Goal: Task Accomplishment & Management: Use online tool/utility

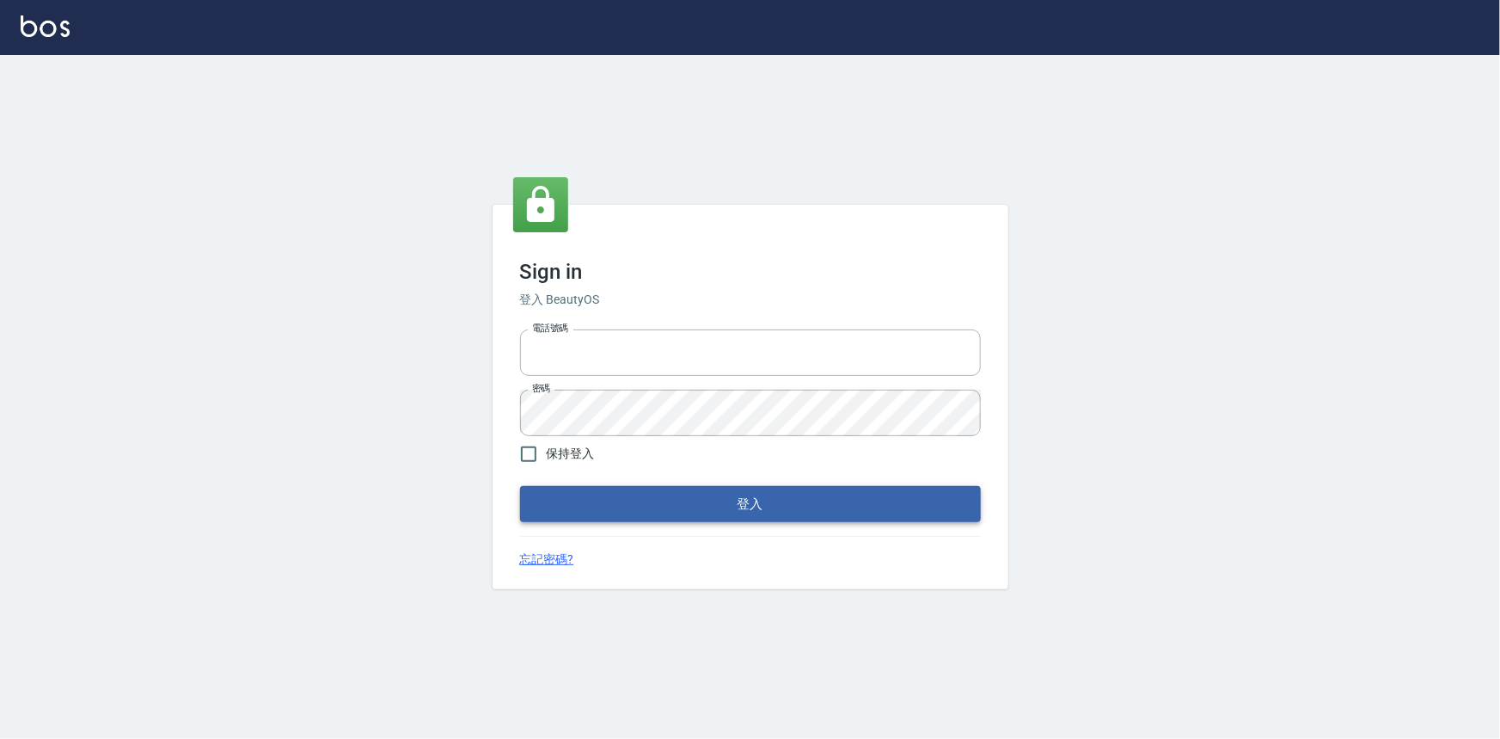
type input "0922670776"
click at [850, 500] on button "登入" at bounding box center [750, 504] width 461 height 36
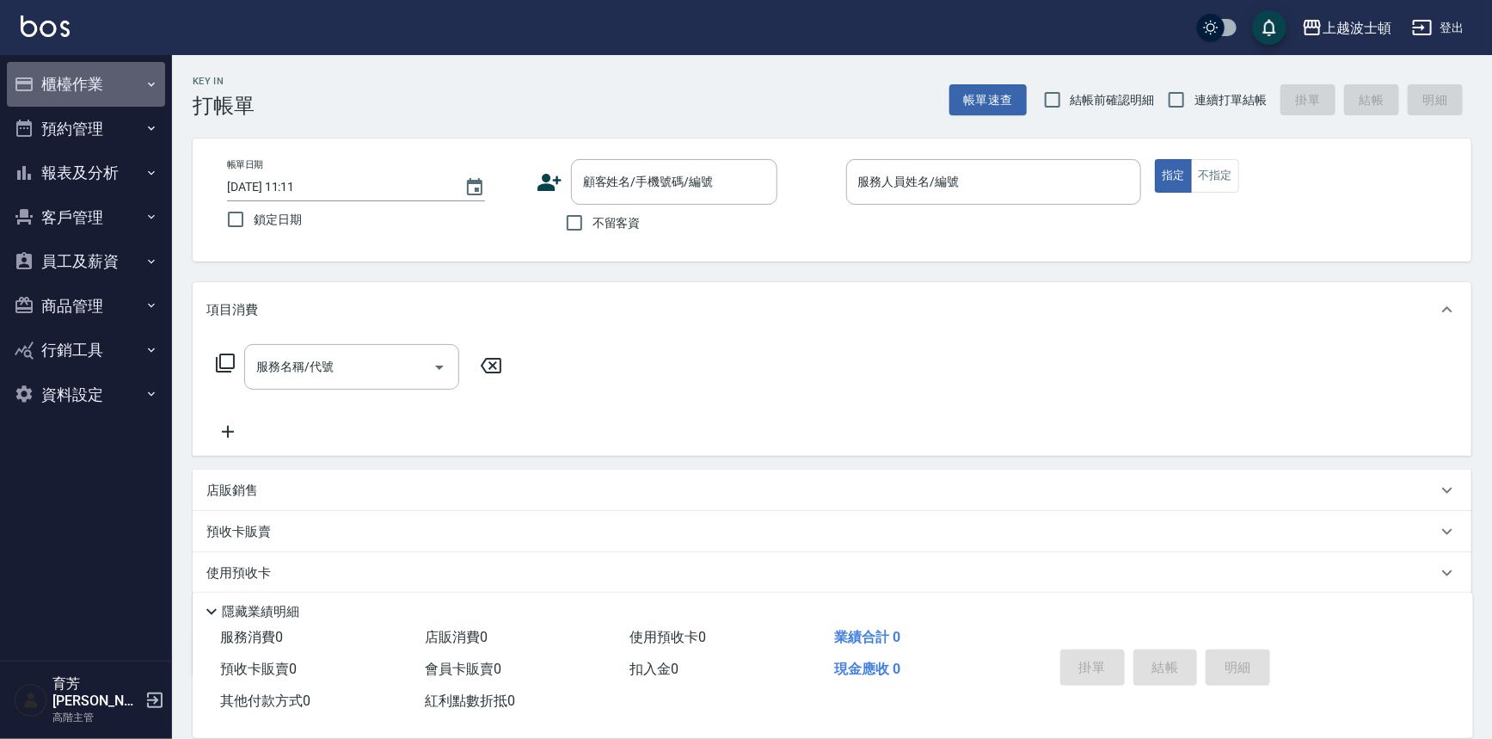
click at [83, 62] on button "櫃檯作業" at bounding box center [86, 84] width 158 height 45
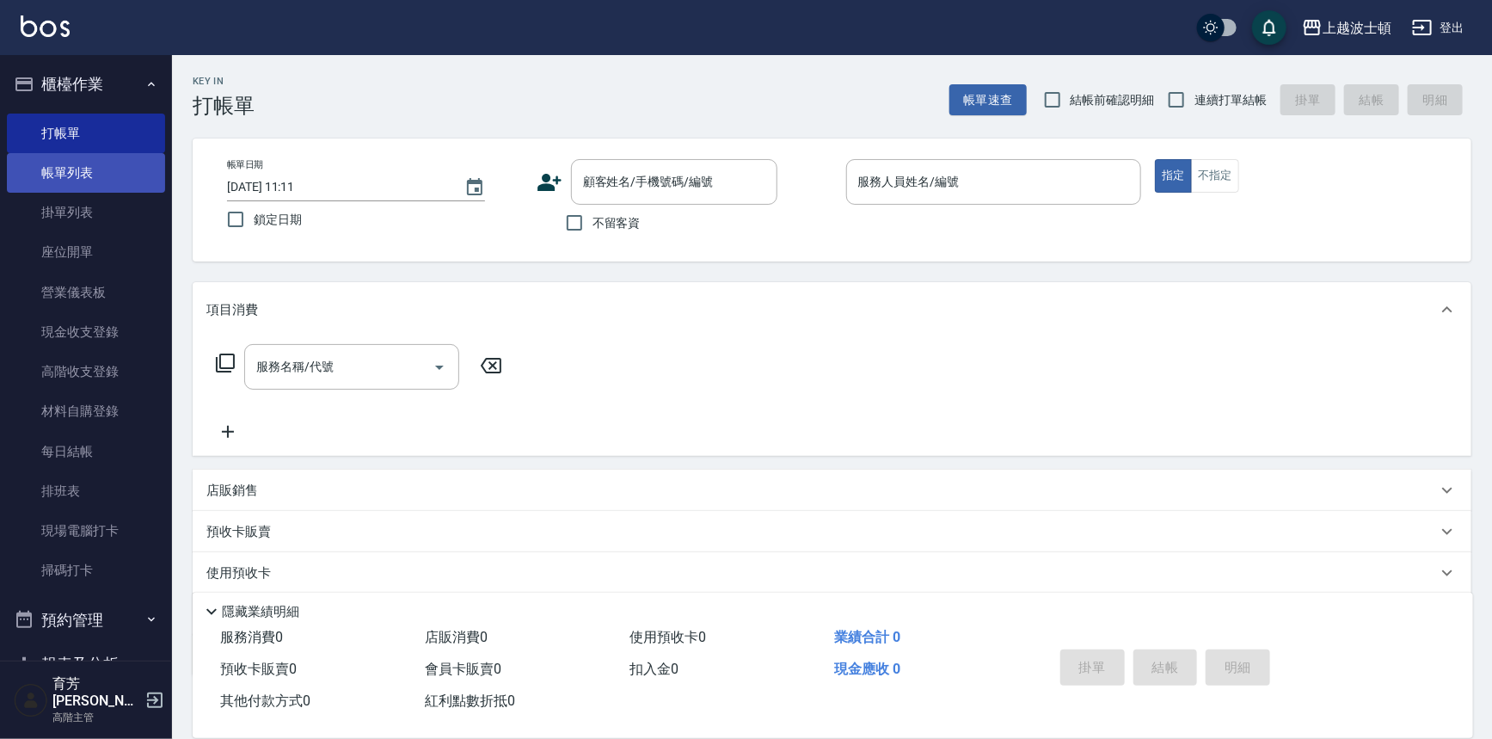
click at [114, 169] on link "帳單列表" at bounding box center [86, 173] width 158 height 40
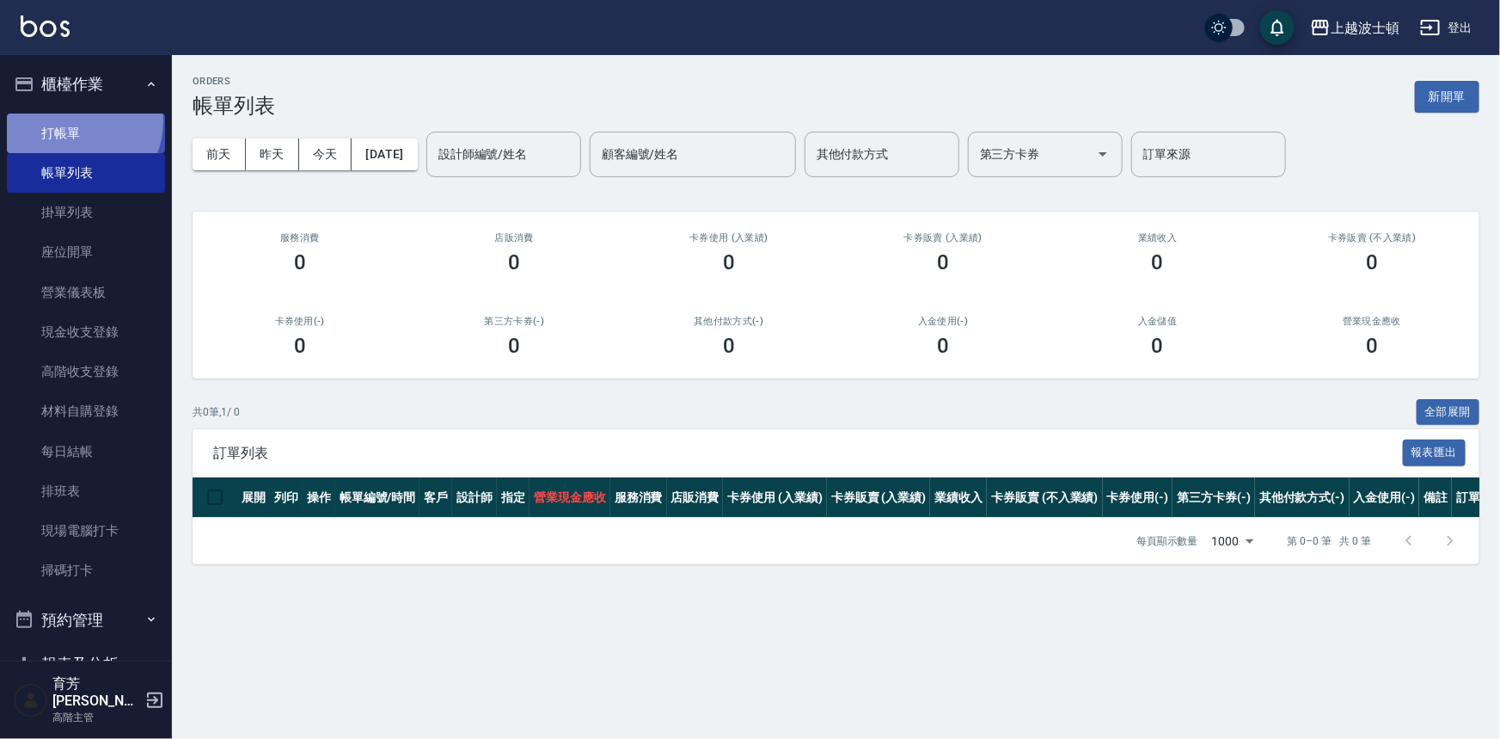
click at [72, 120] on link "打帳單" at bounding box center [86, 134] width 158 height 40
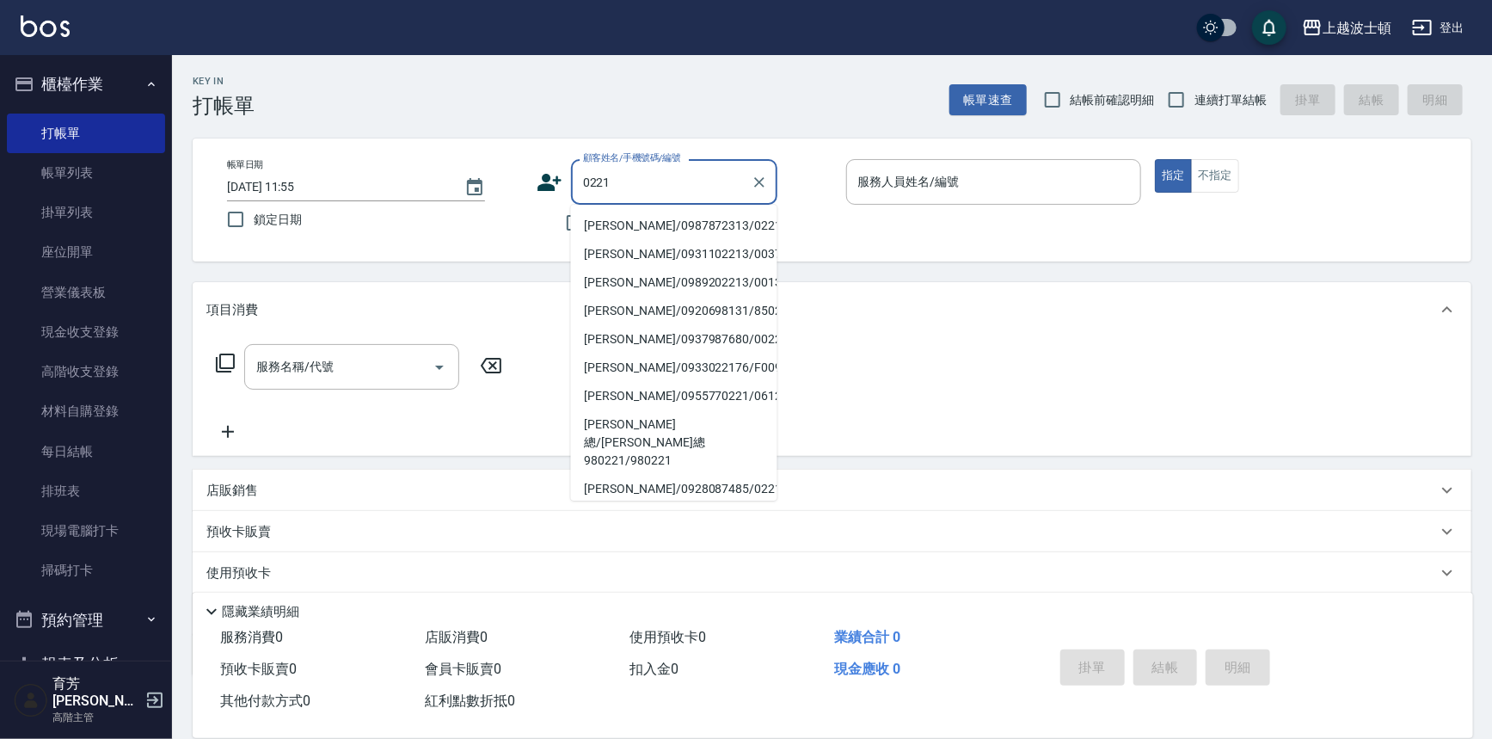
click at [635, 232] on li "[PERSON_NAME]/0987872313/0221" at bounding box center [674, 226] width 206 height 28
type input "[PERSON_NAME]/0987872313/0221"
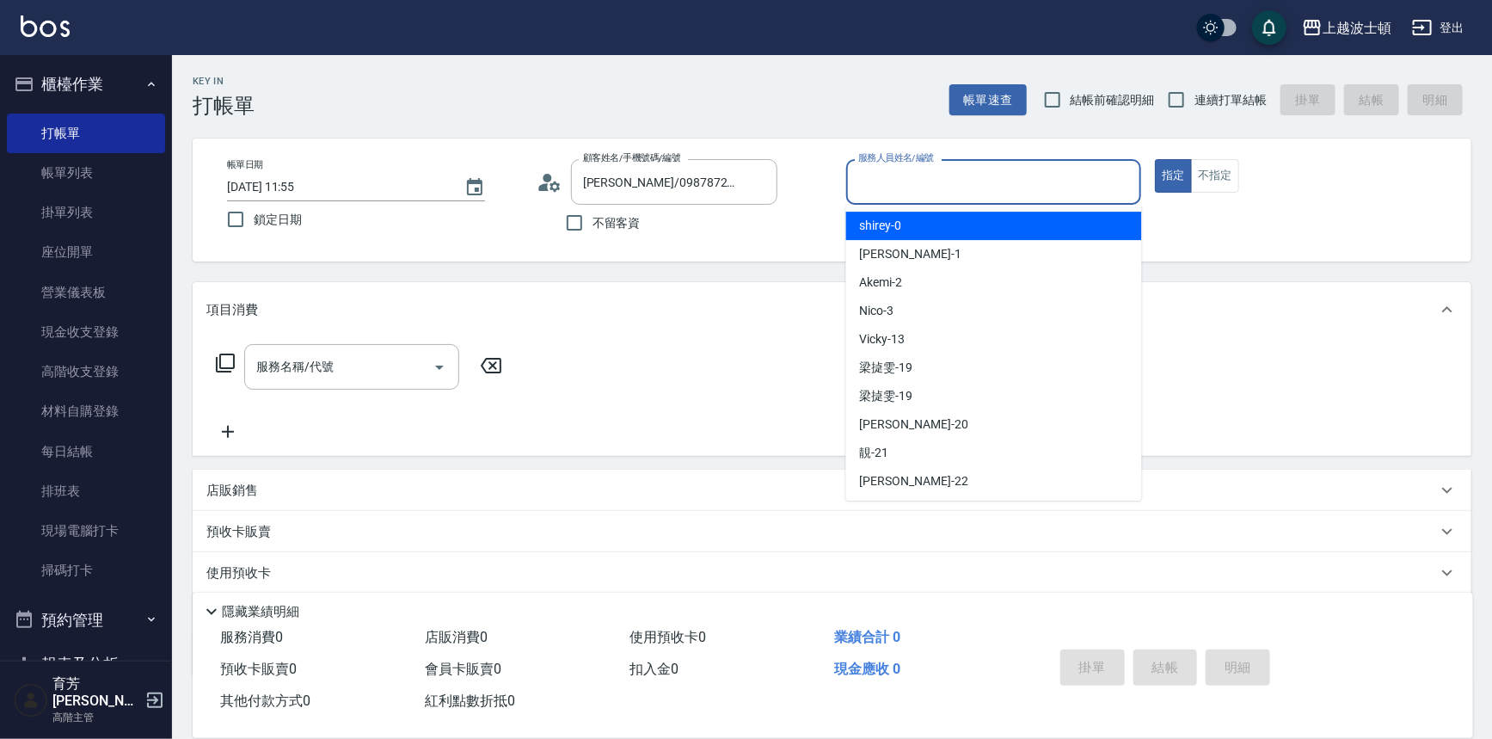
click at [975, 183] on input "服務人員姓名/編號" at bounding box center [994, 182] width 280 height 30
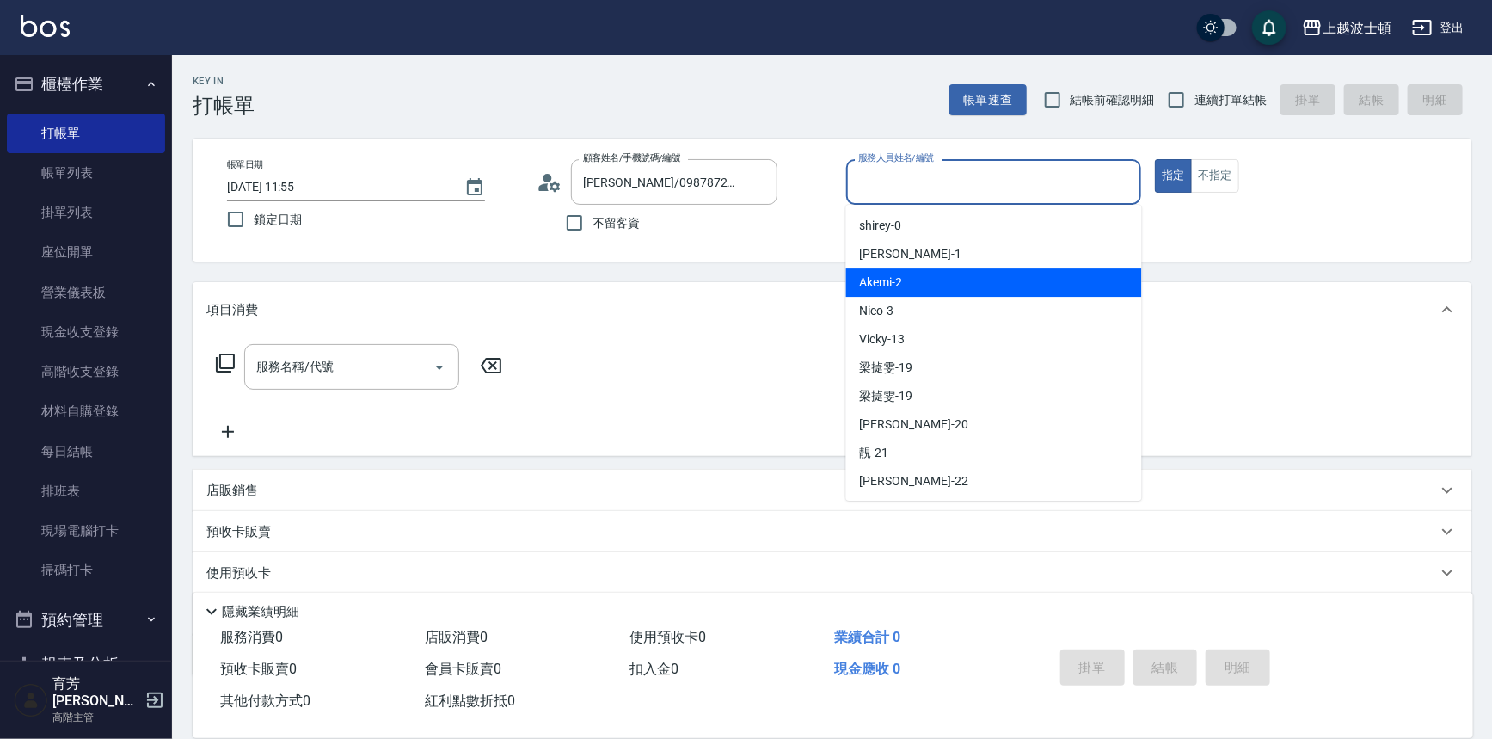
click at [972, 279] on div "Akemi -2" at bounding box center [994, 282] width 296 height 28
type input "Akemi-2"
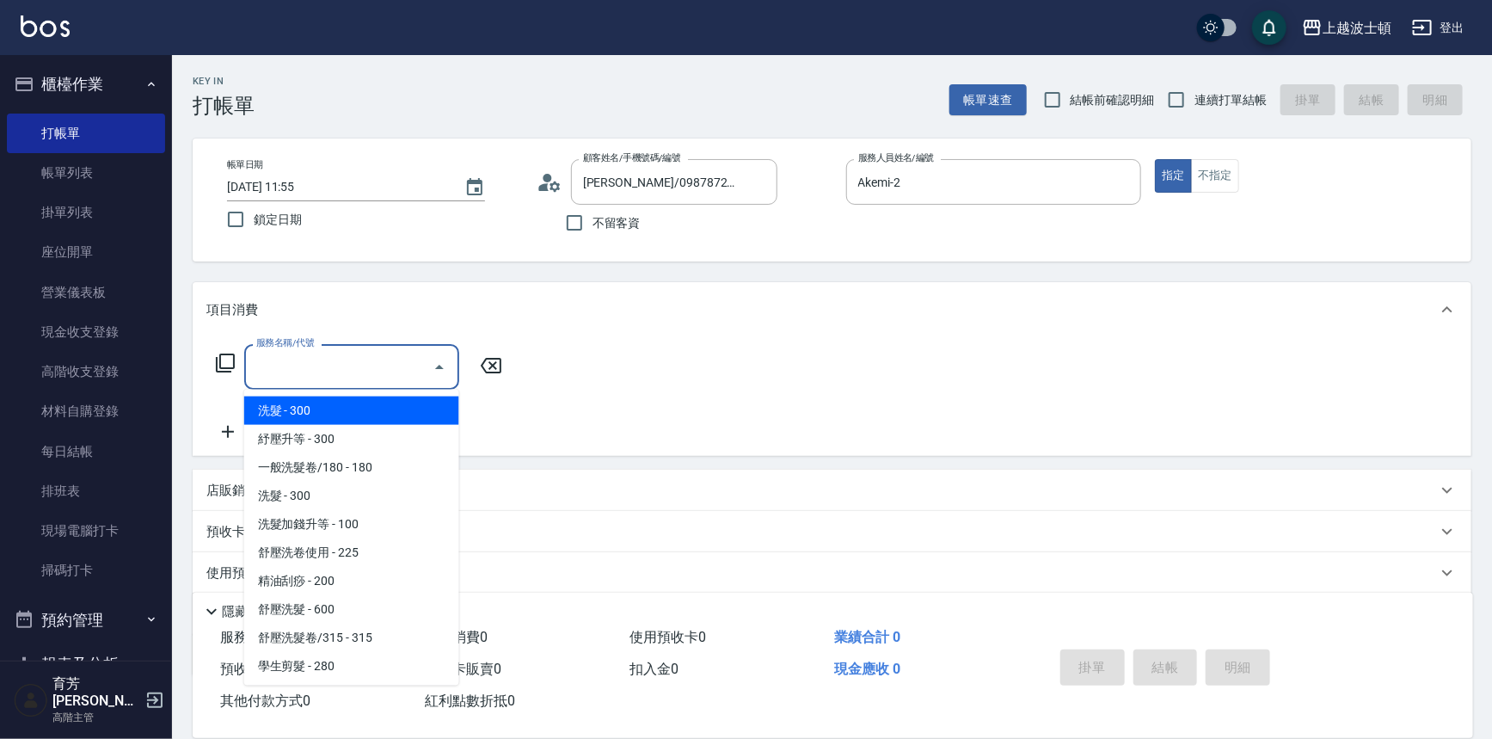
click at [330, 370] on div "服務名稱/代號 服務名稱/代號" at bounding box center [351, 367] width 215 height 46
click at [354, 413] on span "洗髮 - 300" at bounding box center [351, 410] width 215 height 28
type input "洗髮(201)"
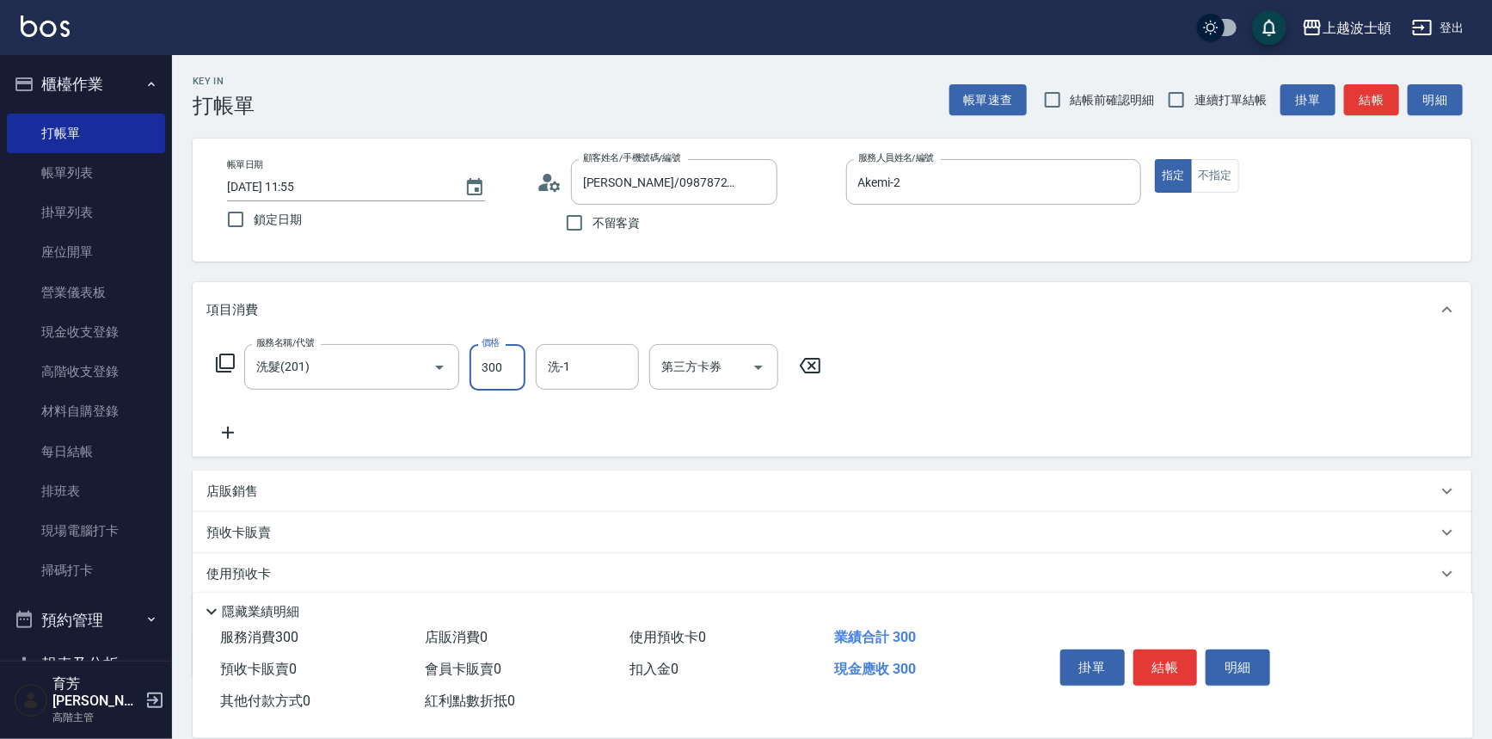
click at [480, 365] on input "300" at bounding box center [497, 367] width 56 height 46
click at [593, 347] on div "洗-1" at bounding box center [587, 367] width 103 height 46
type input "270"
click at [602, 400] on div "Akemi -2" at bounding box center [587, 410] width 103 height 28
type input "Akemi-2"
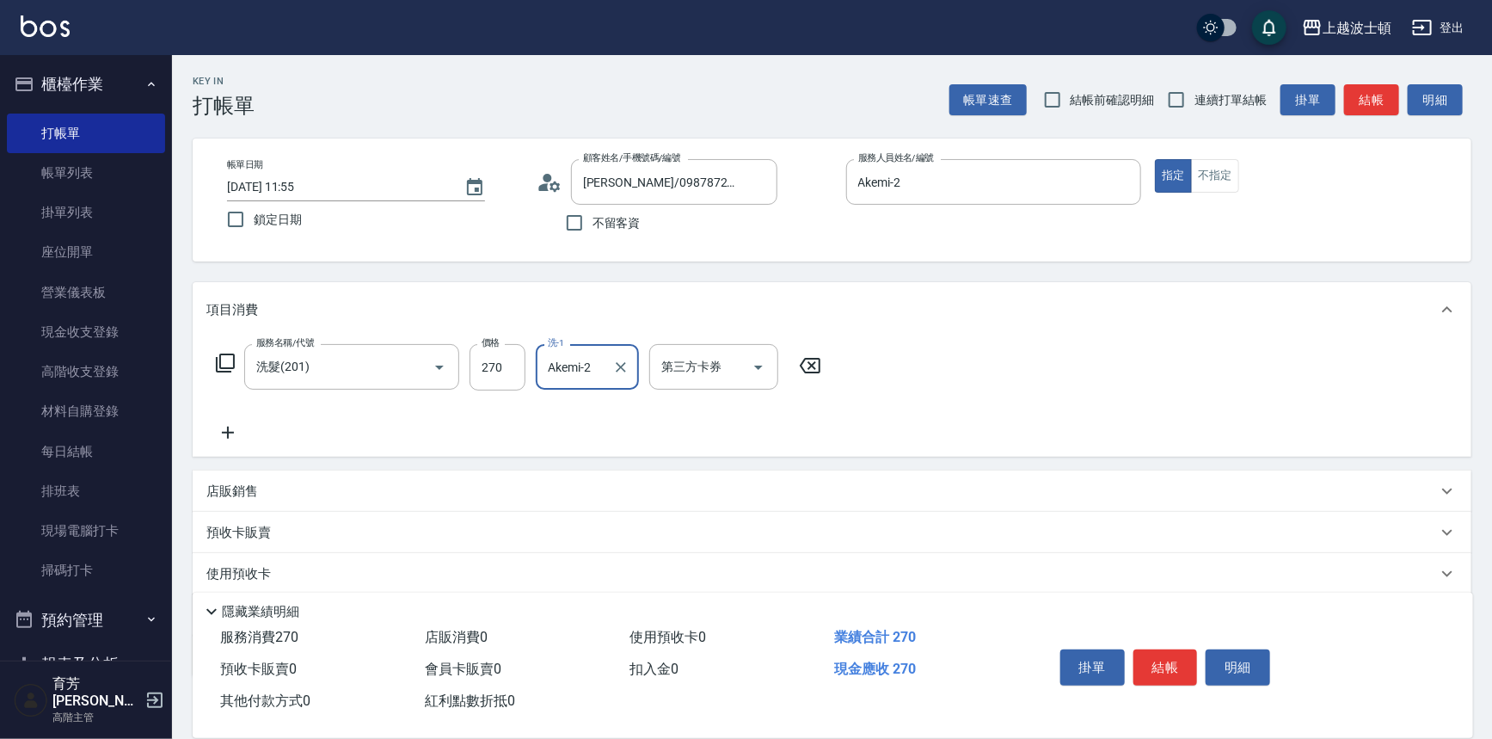
drag, startPoint x: 989, startPoint y: 337, endPoint x: 1014, endPoint y: 358, distance: 32.4
click at [992, 338] on div "服務名稱/代號 洗髮(201) 服務名稱/代號 價格 270 價格 洗-1 Akemi-2 洗-1 第三方卡券 第三方卡券" at bounding box center [832, 397] width 1279 height 120
click at [1181, 666] on button "結帳" at bounding box center [1165, 667] width 64 height 36
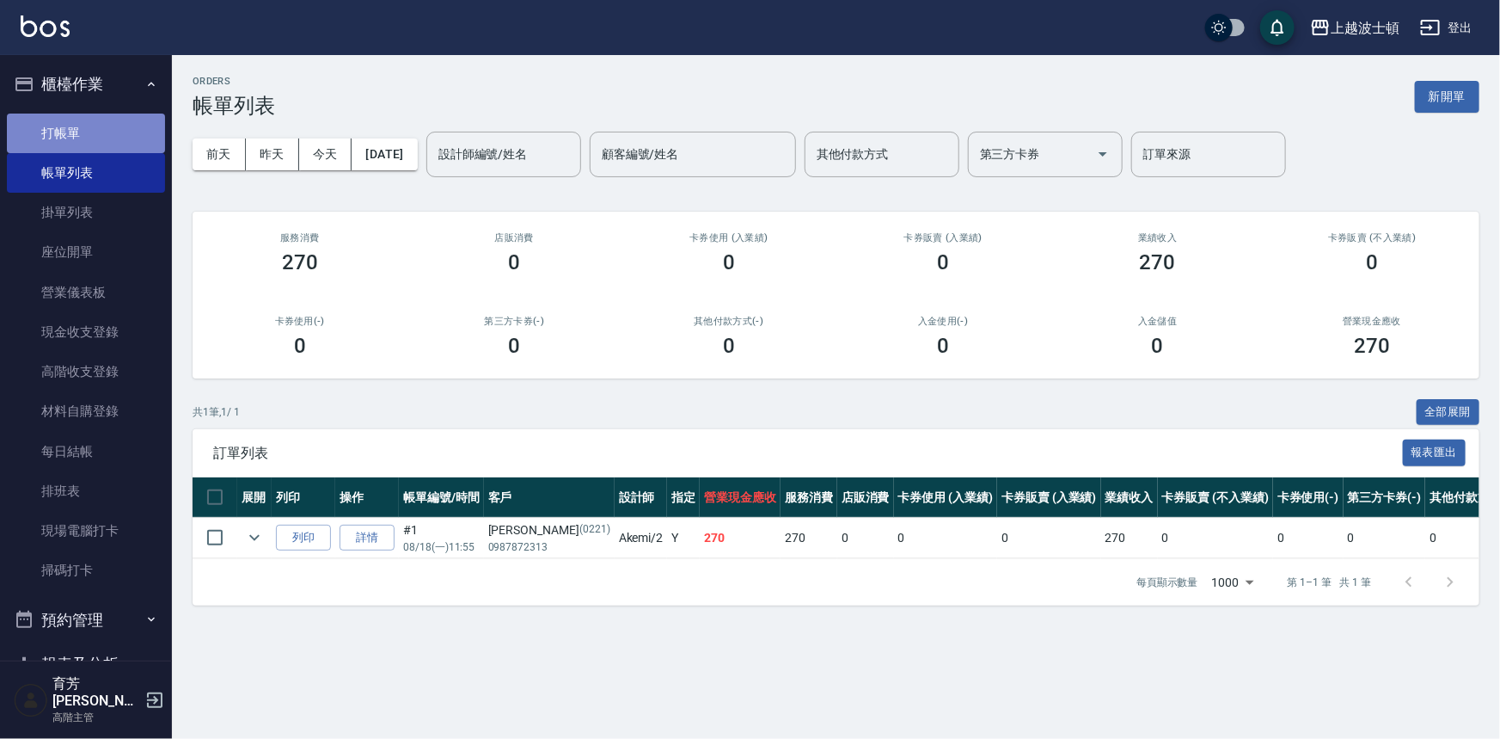
click at [98, 143] on link "打帳單" at bounding box center [86, 134] width 158 height 40
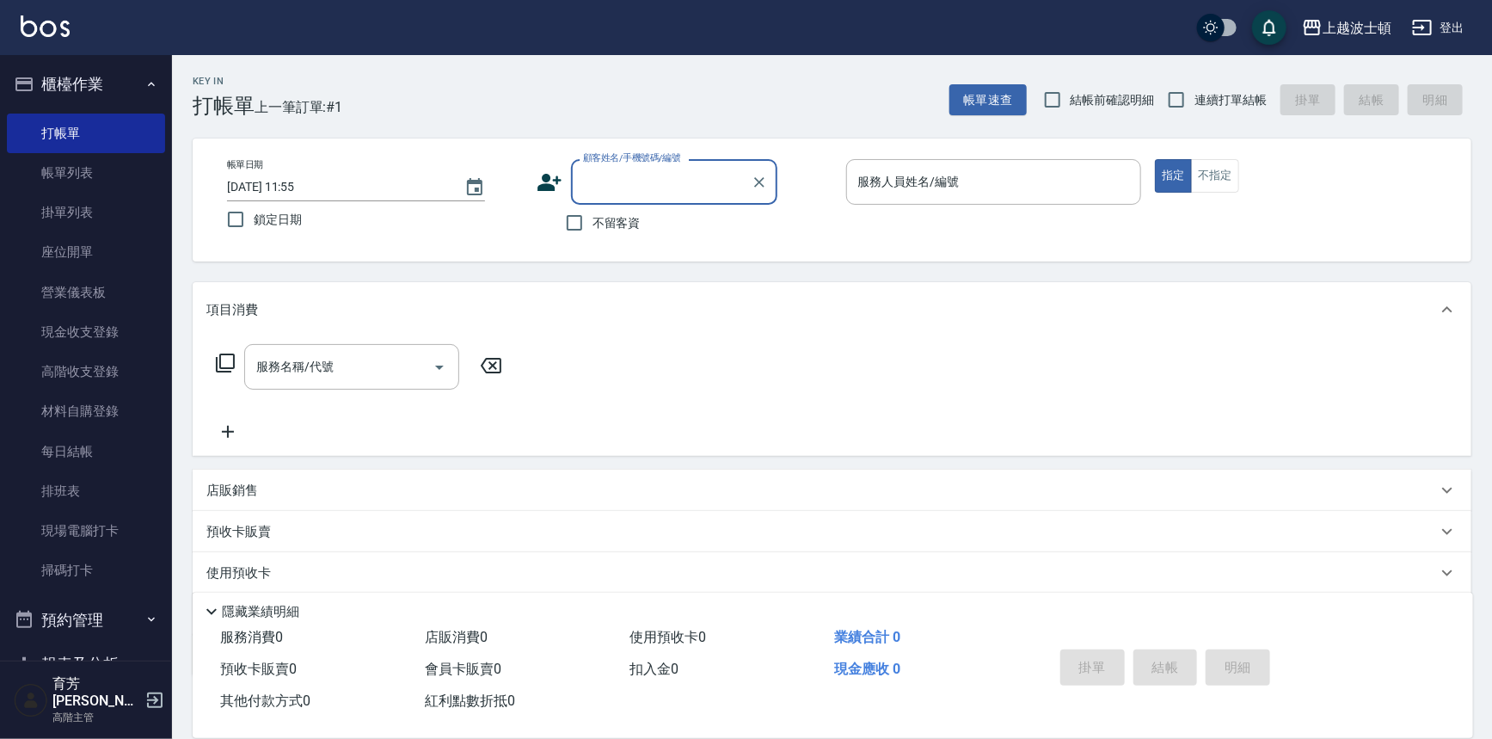
click at [664, 230] on div "不留客資" at bounding box center [657, 223] width 241 height 36
click at [564, 223] on input "不留客資" at bounding box center [574, 223] width 36 height 36
checkbox input "true"
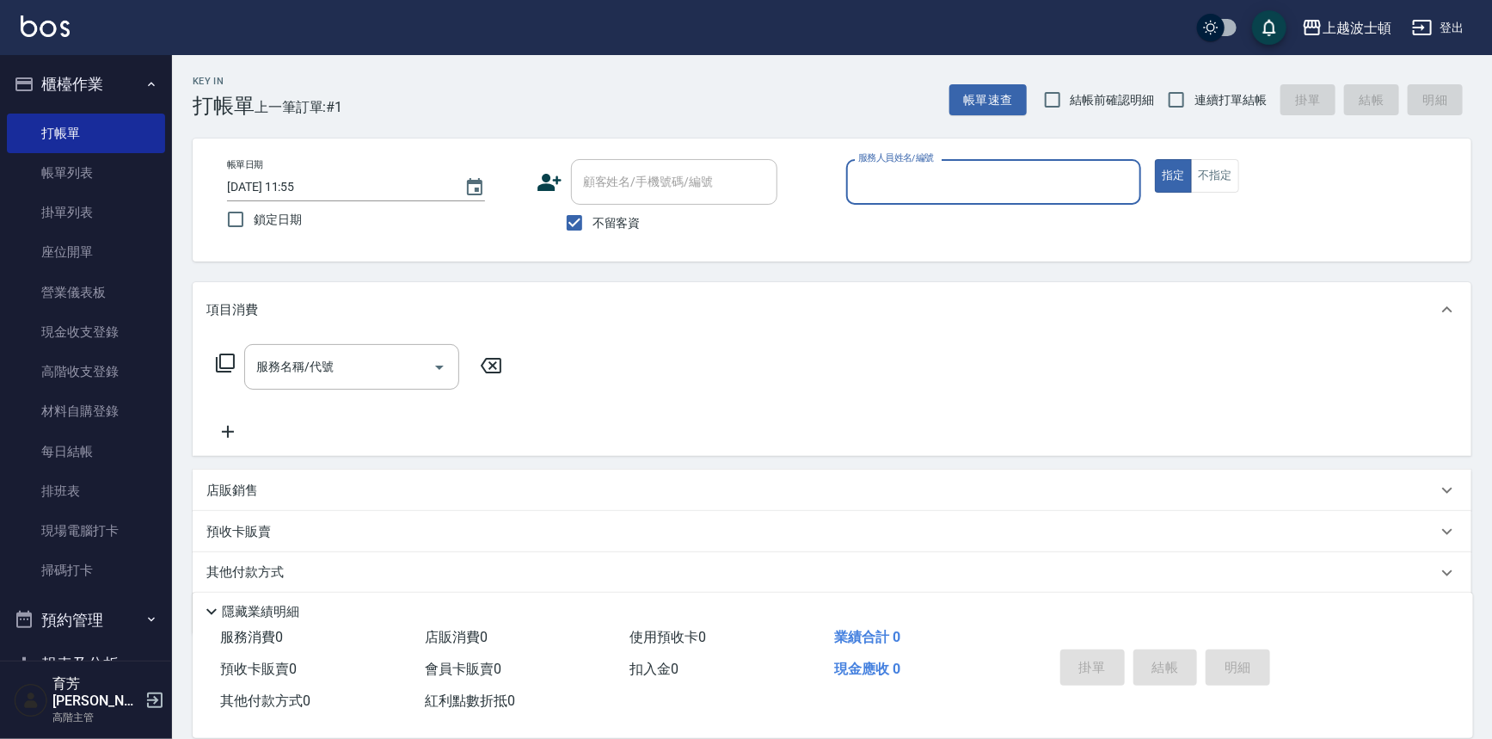
click at [967, 159] on div "服務人員姓名/編號" at bounding box center [994, 182] width 296 height 46
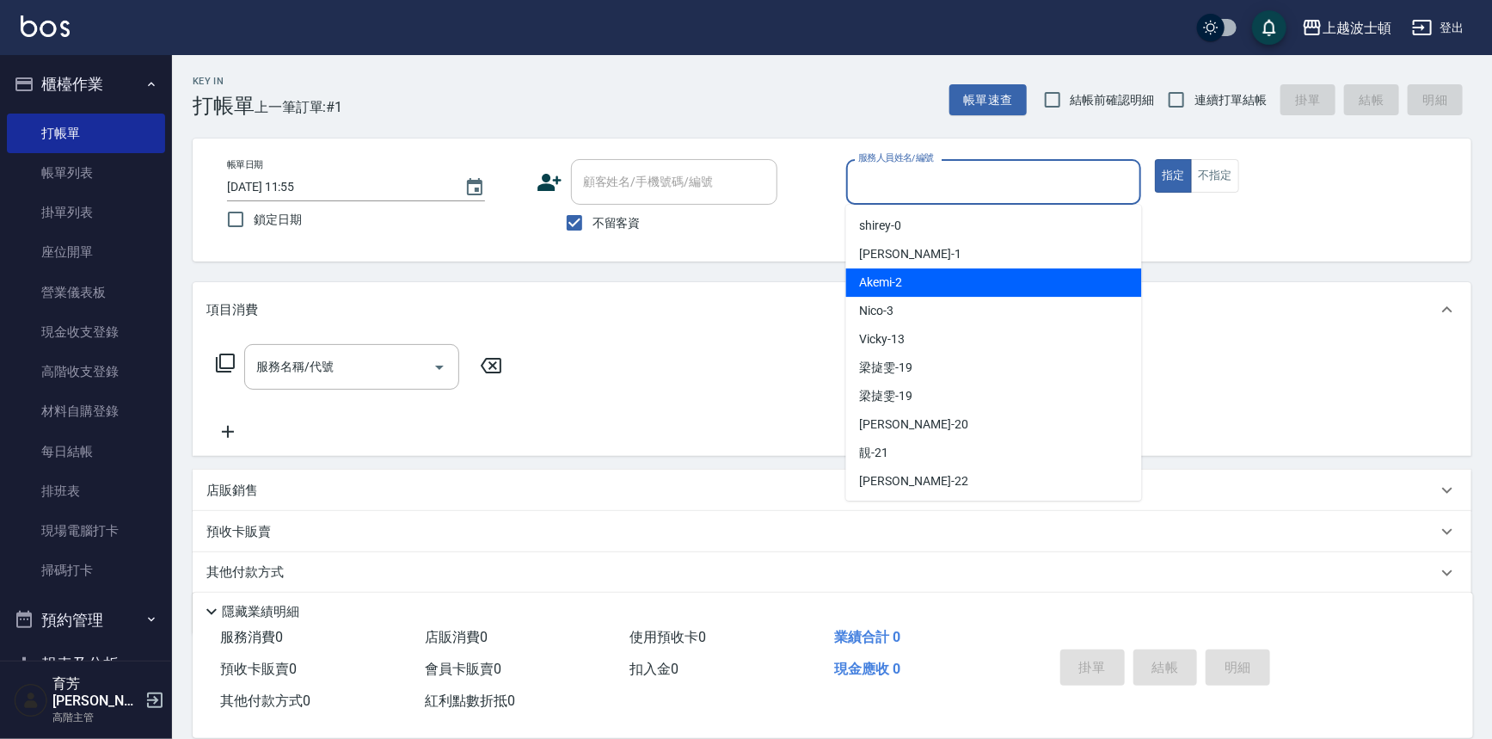
drag, startPoint x: 1010, startPoint y: 280, endPoint x: 1108, endPoint y: 241, distance: 104.9
click at [1022, 275] on div "Akemi -2" at bounding box center [994, 282] width 296 height 28
type input "Akemi-2"
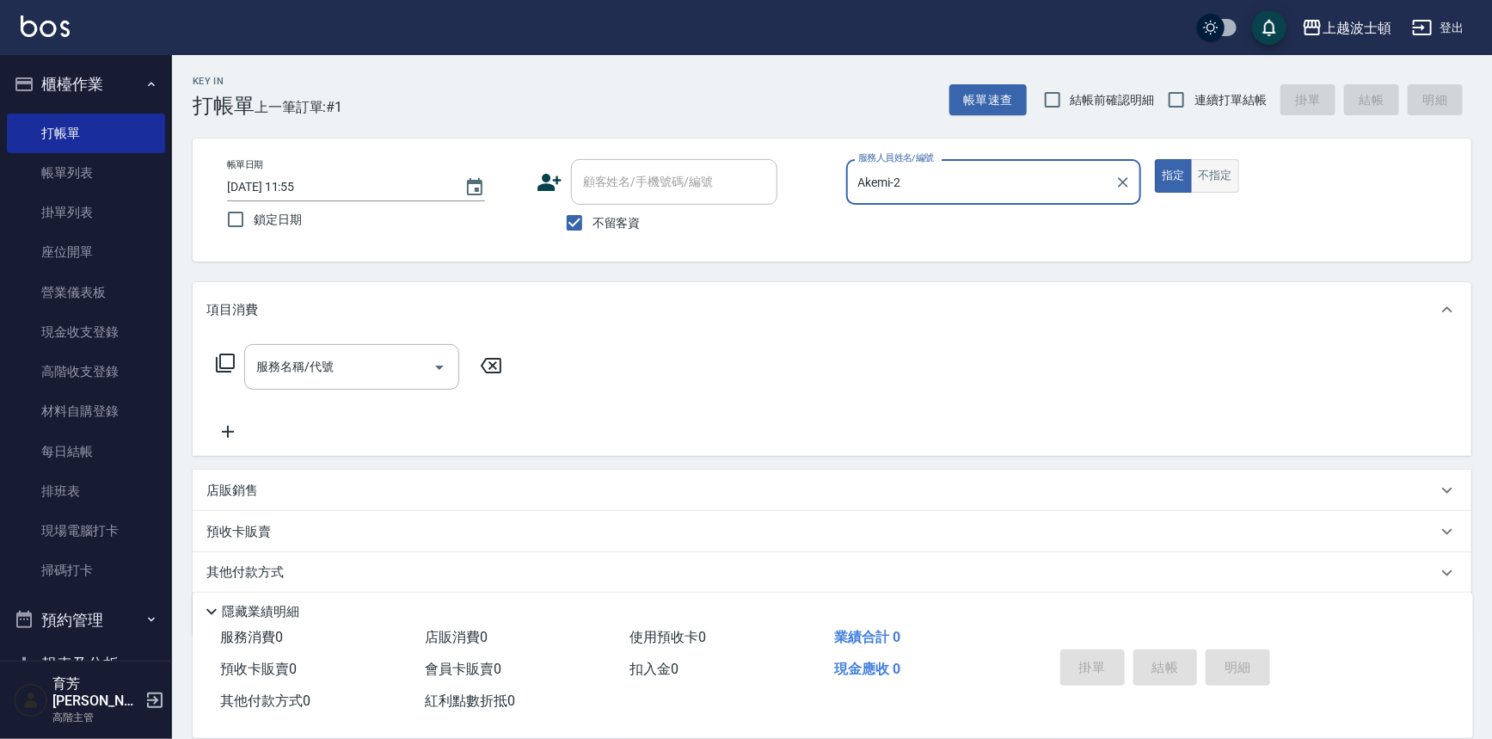
click at [1220, 183] on button "不指定" at bounding box center [1215, 176] width 48 height 34
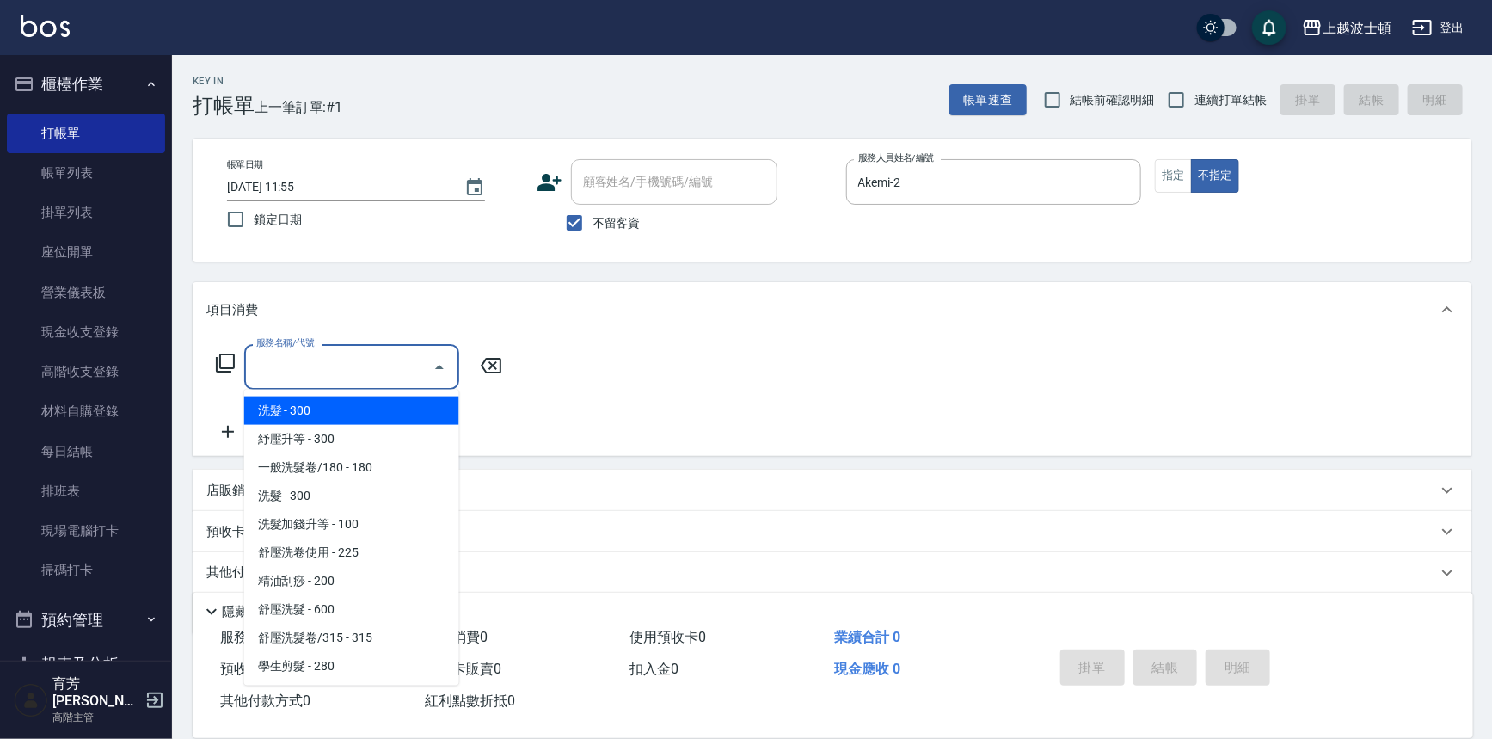
click at [382, 372] on input "服務名稱/代號" at bounding box center [339, 367] width 174 height 30
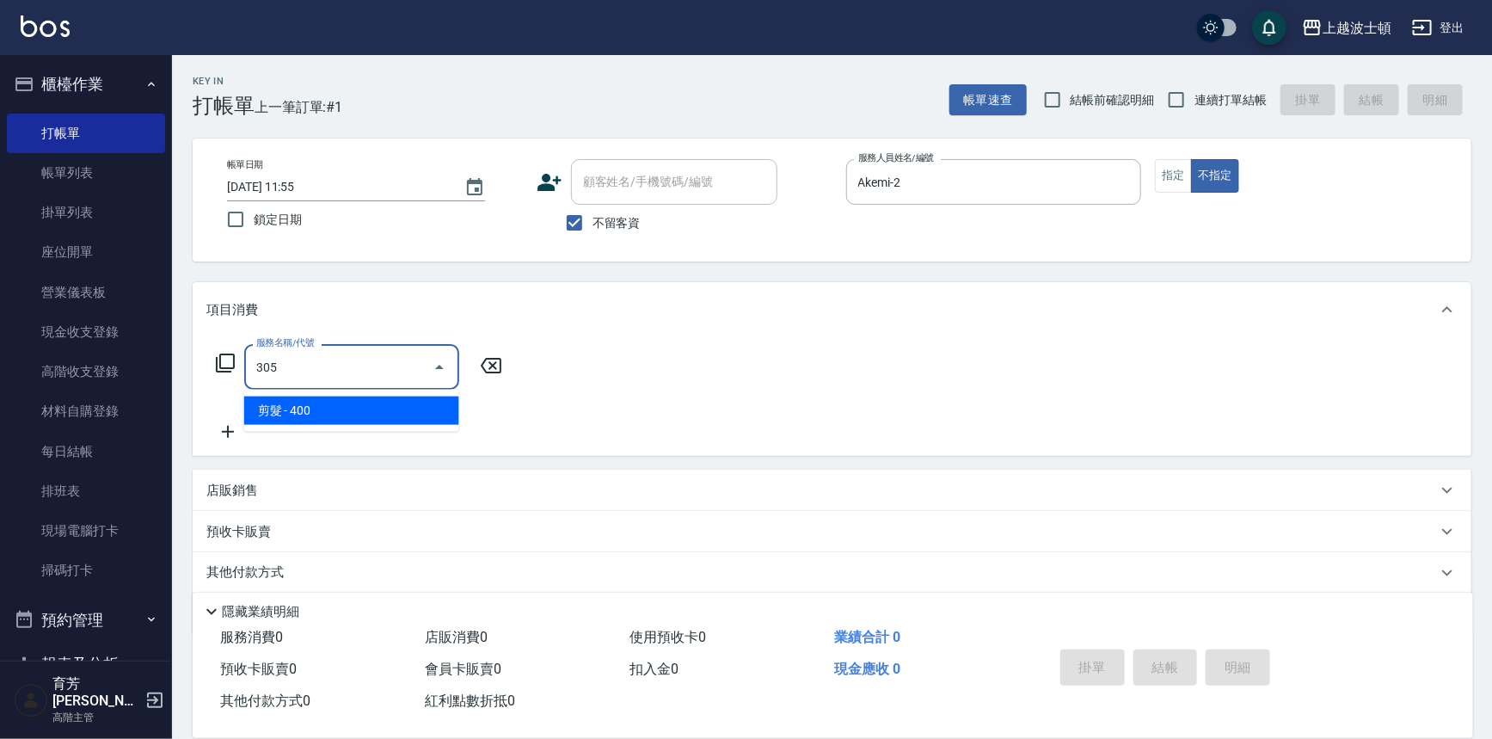
click at [456, 403] on span "剪髮 - 400" at bounding box center [351, 410] width 215 height 28
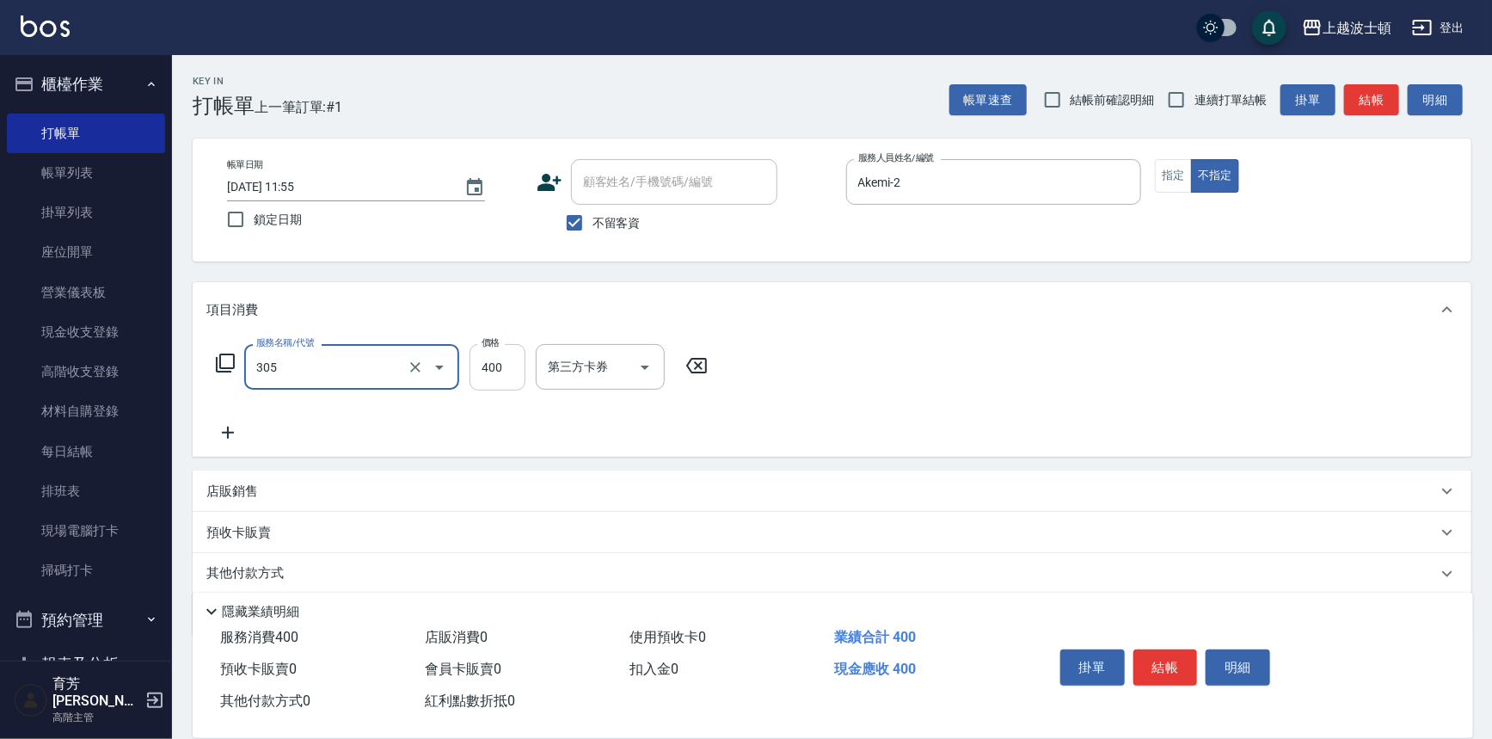
type input "剪髮(305)"
click at [491, 363] on input "400" at bounding box center [497, 367] width 56 height 46
type input "350"
click at [1181, 382] on div "服務名稱/代號 剪髮(305) 服務名稱/代號 價格 350 價格 第三方卡券 第三方卡券" at bounding box center [832, 397] width 1279 height 120
click at [1176, 667] on button "結帳" at bounding box center [1165, 667] width 64 height 36
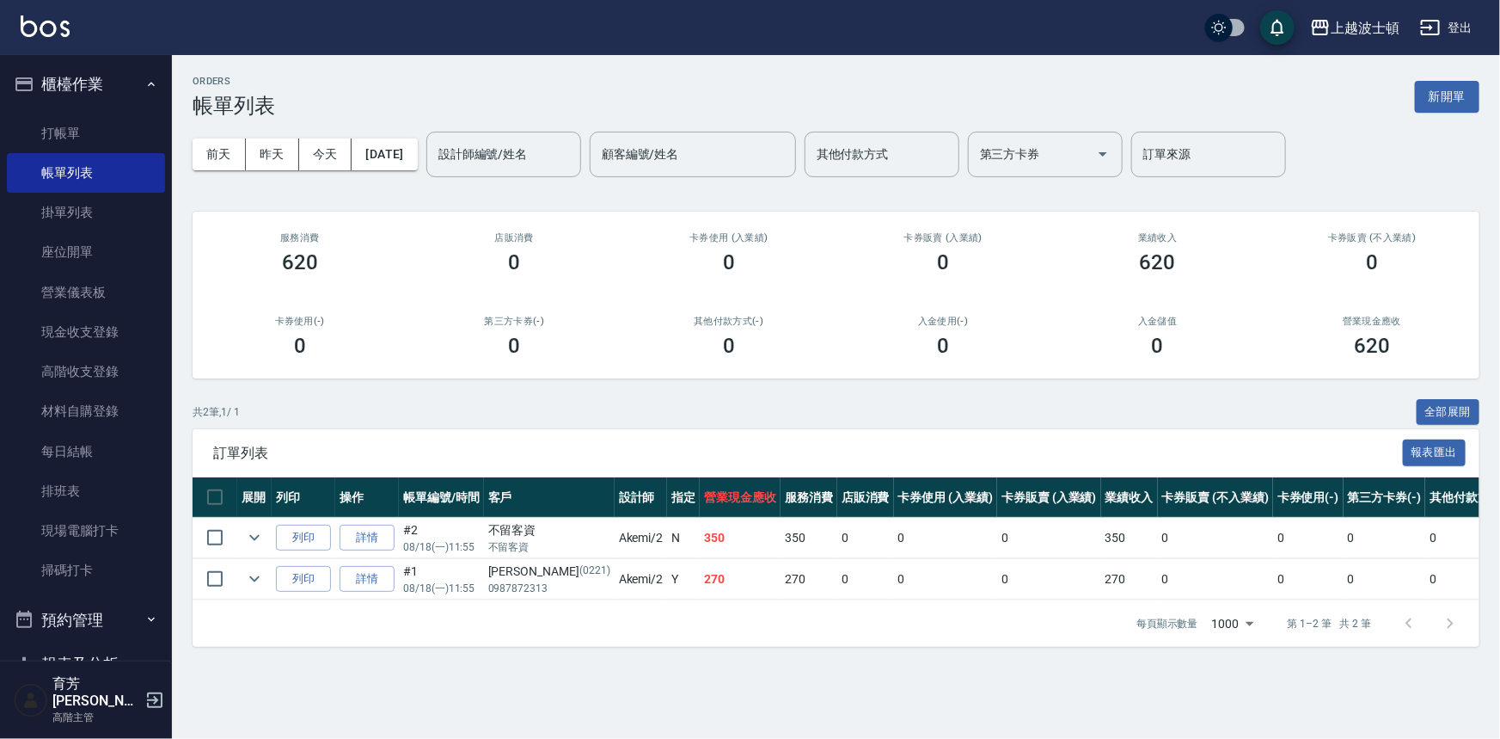
click at [1173, 666] on div "ORDERS 帳單列表 新開單 [DATE] [DATE] [DATE] [DATE] 設計師編號/姓名 設計師編號/姓名 顧客編號/姓名 顧客編號/姓名 其…" at bounding box center [836, 361] width 1329 height 612
click at [759, 360] on div "其他付款方式(-) 0" at bounding box center [729, 336] width 215 height 83
click at [759, 361] on div "其他付款方式(-) 0" at bounding box center [729, 336] width 215 height 83
click at [776, 402] on div "ORDERS 帳單列表 新開單 [DATE] [DATE] [DATE] [DATE] 設計師編號/姓名 設計師編號/姓名 顧客編號/姓名 顧客編號/姓名 其…" at bounding box center [836, 361] width 1329 height 612
click at [776, 402] on div "共 2 筆, 1 / 1 全部展開" at bounding box center [836, 412] width 1287 height 27
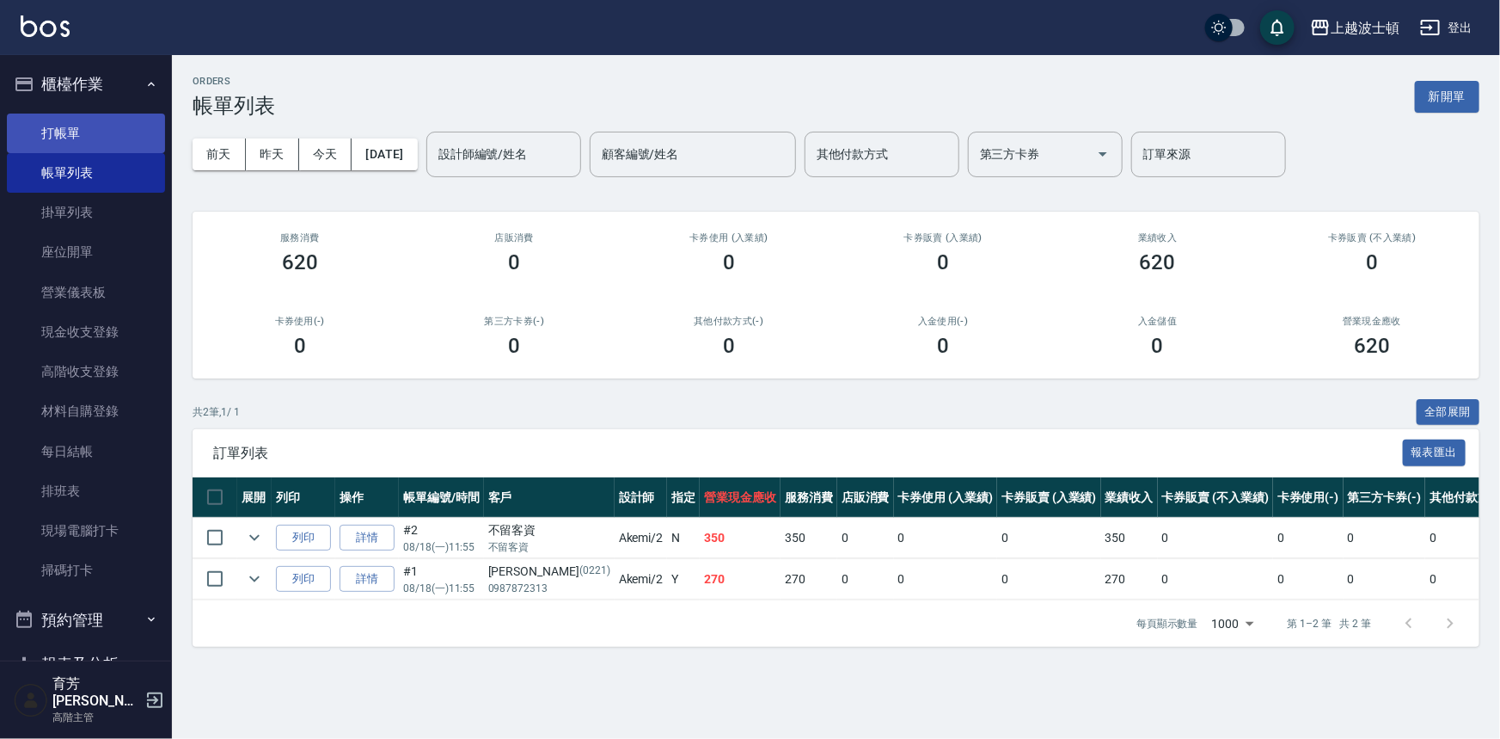
click at [71, 129] on link "打帳單" at bounding box center [86, 134] width 158 height 40
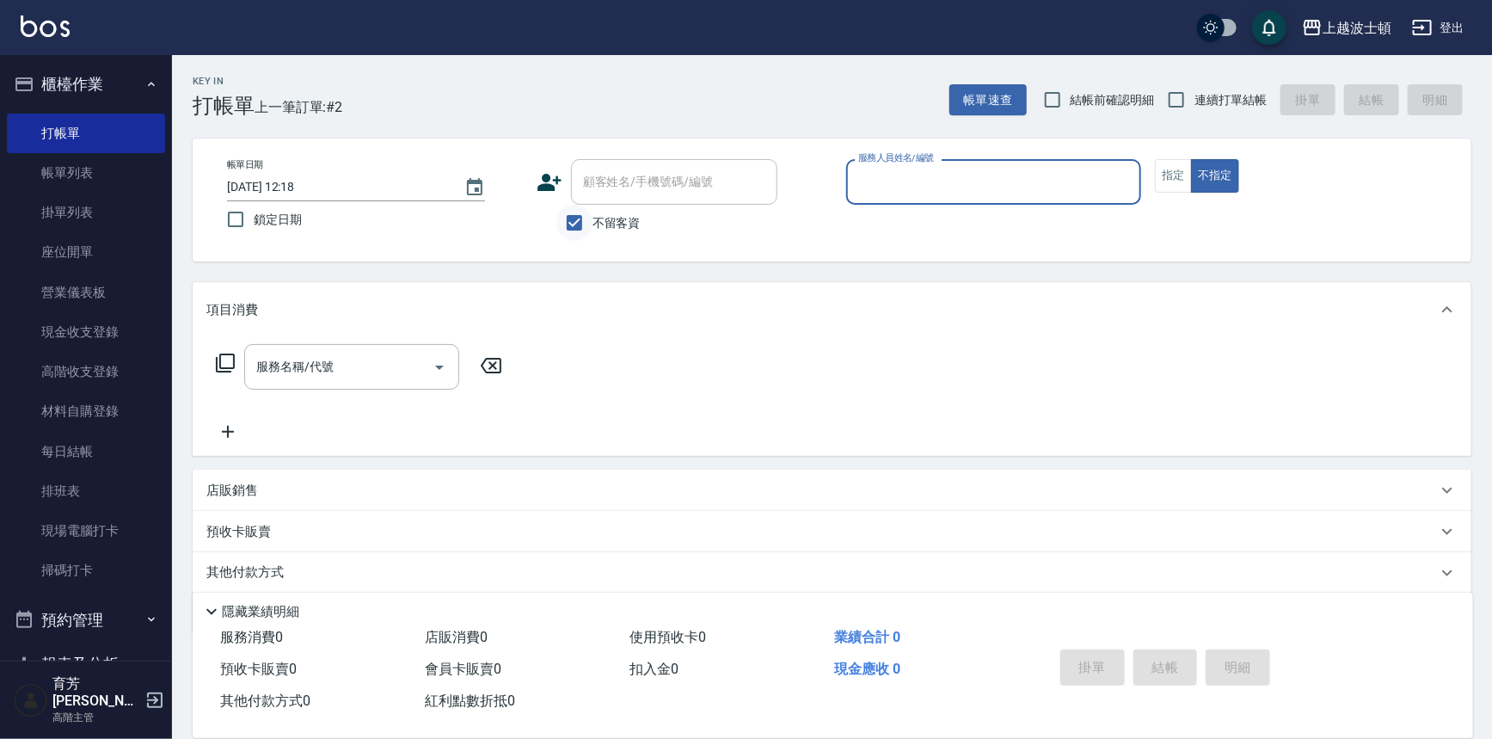
click at [576, 230] on input "不留客資" at bounding box center [574, 223] width 36 height 36
checkbox input "false"
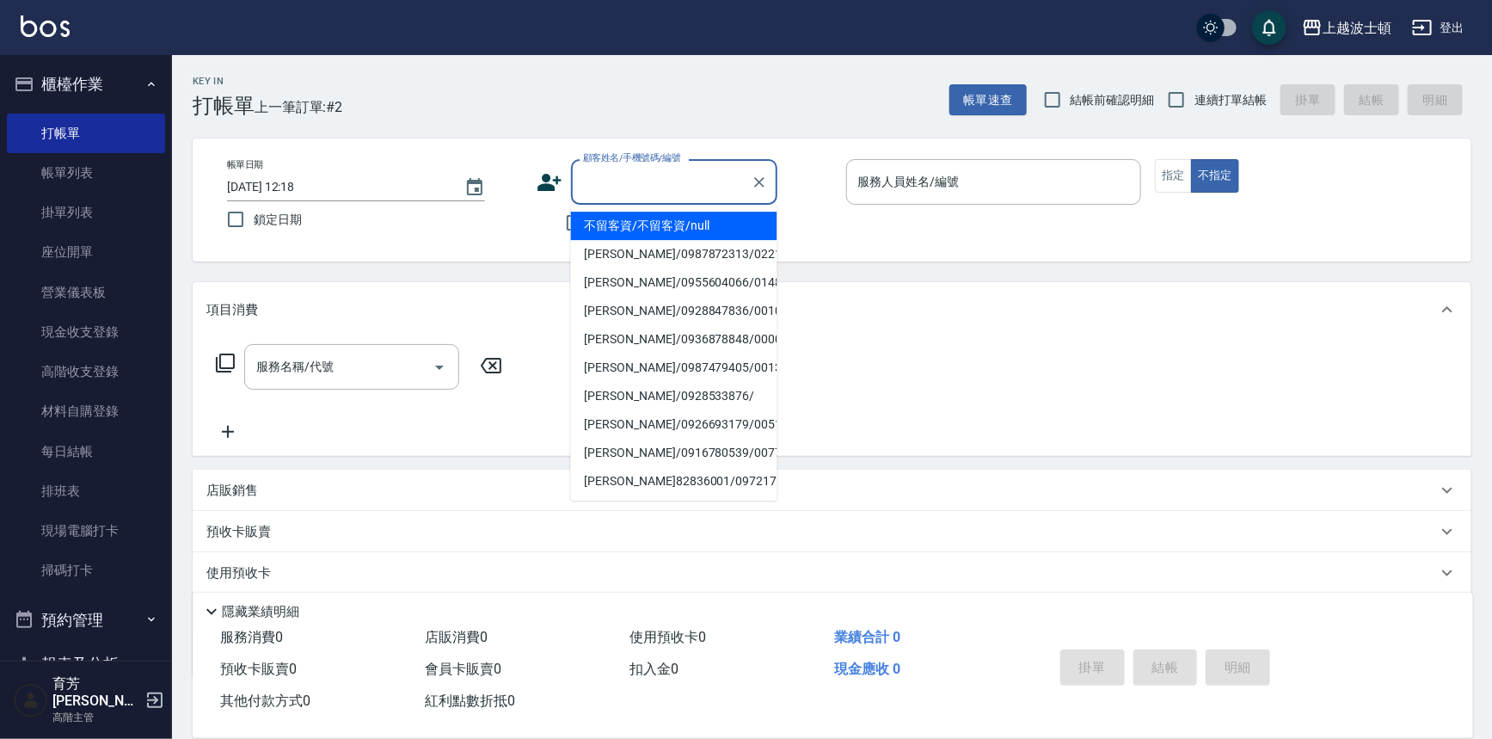
click at [635, 169] on div "顧客姓名/手機號碼/編號 顧客姓名/手機號碼/編號" at bounding box center [674, 182] width 206 height 46
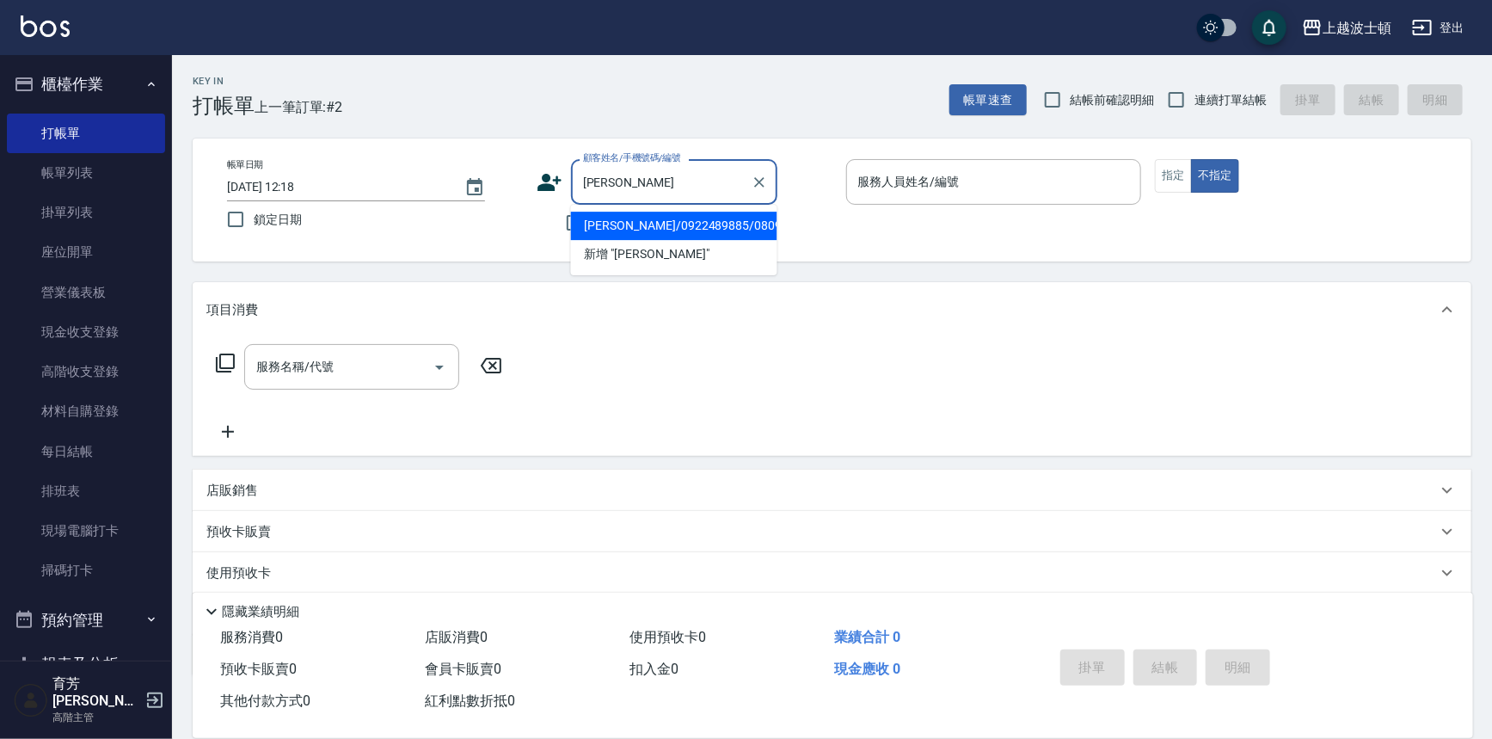
click at [607, 227] on li "[PERSON_NAME]/0922489885/080983" at bounding box center [674, 226] width 206 height 28
type input "[PERSON_NAME]/0922489885/080983"
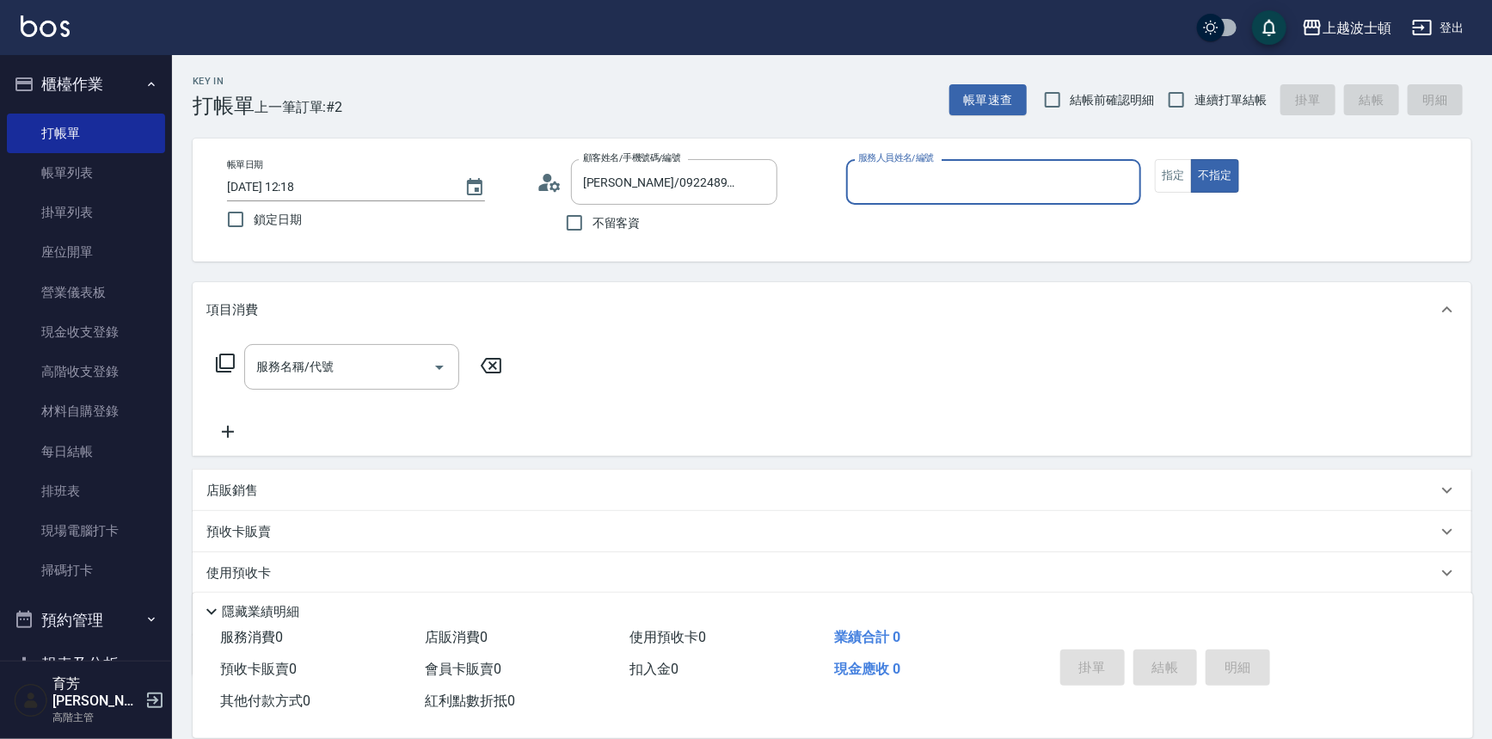
type input "Akemi-2"
click at [554, 187] on icon at bounding box center [550, 182] width 26 height 26
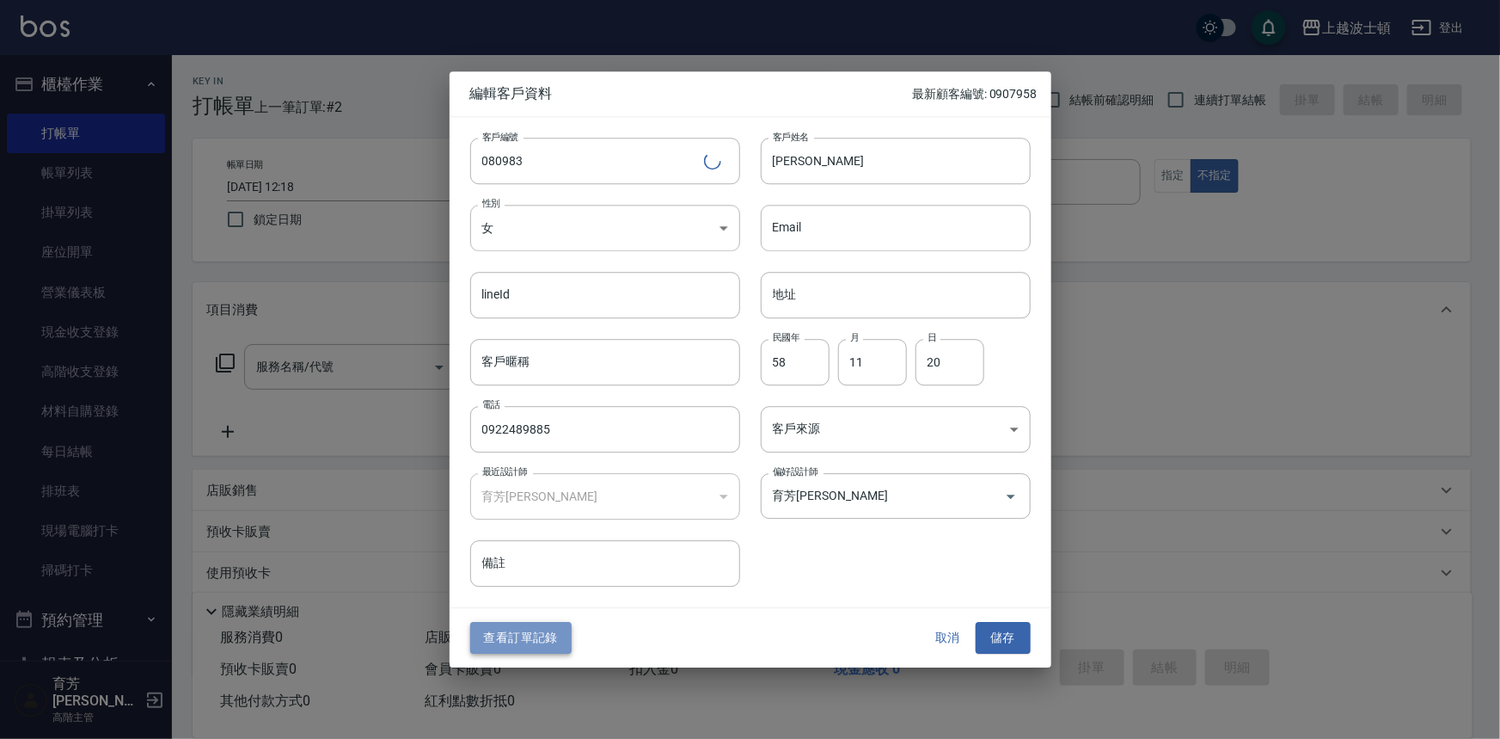
click at [547, 628] on button "查看訂單記錄" at bounding box center [520, 639] width 101 height 32
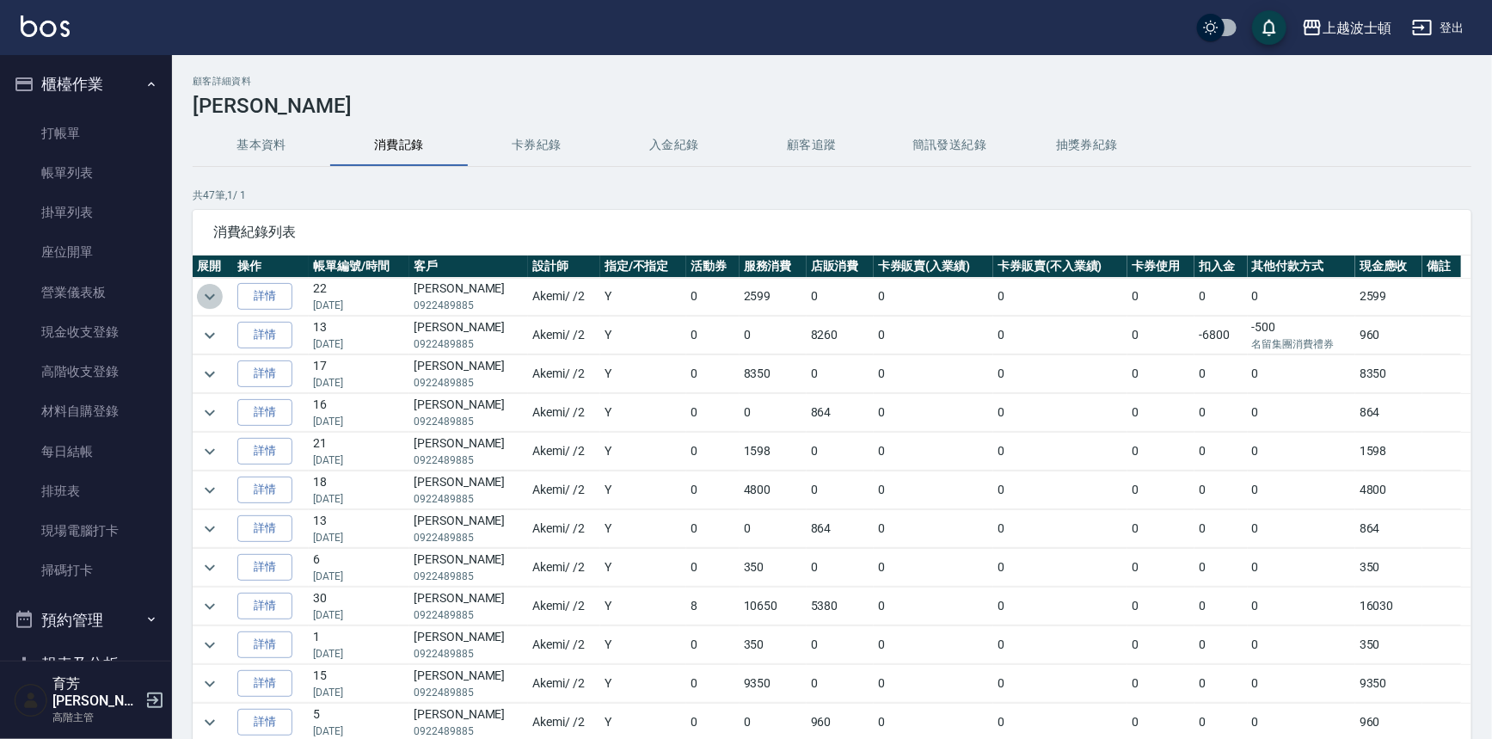
click at [206, 290] on icon "expand row" at bounding box center [209, 296] width 21 height 21
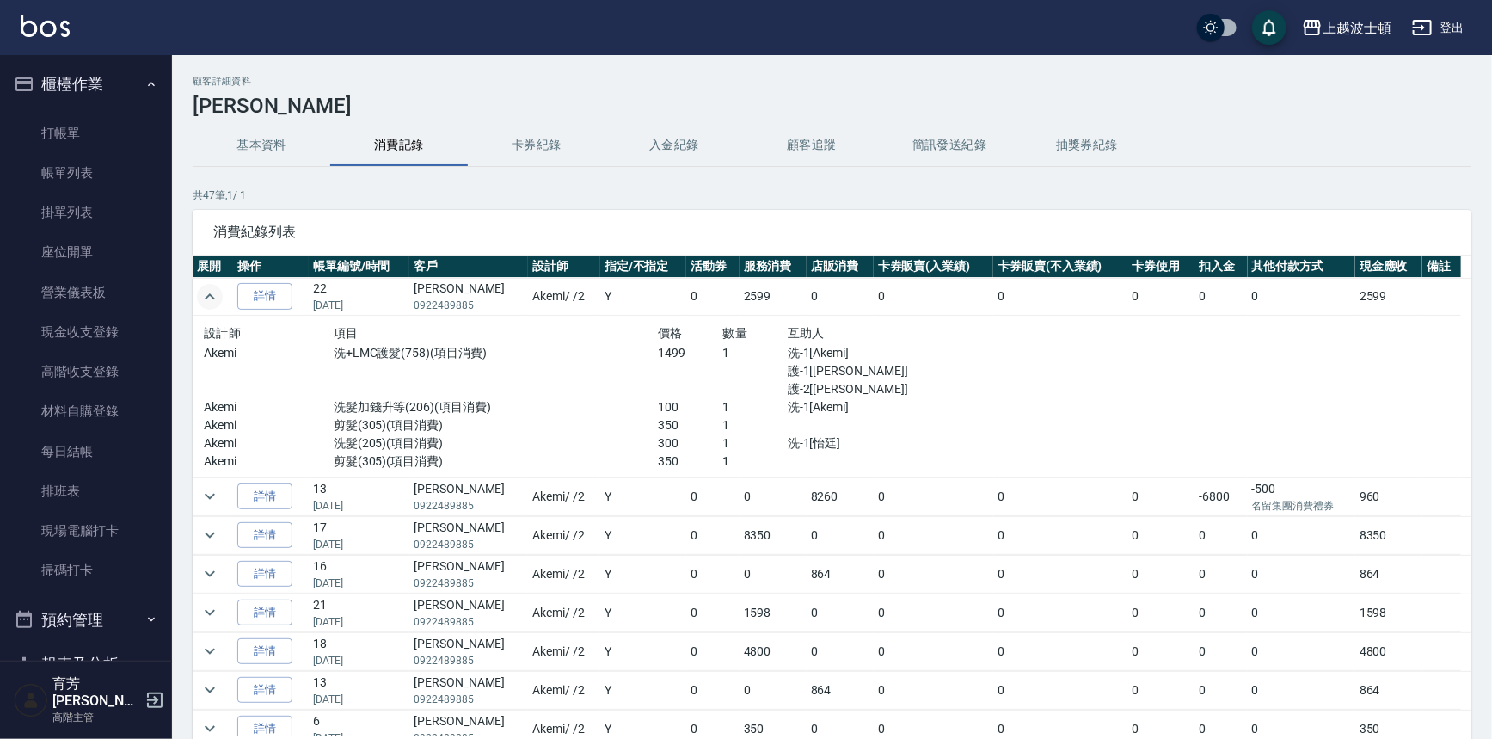
click at [206, 290] on icon "expand row" at bounding box center [209, 296] width 21 height 21
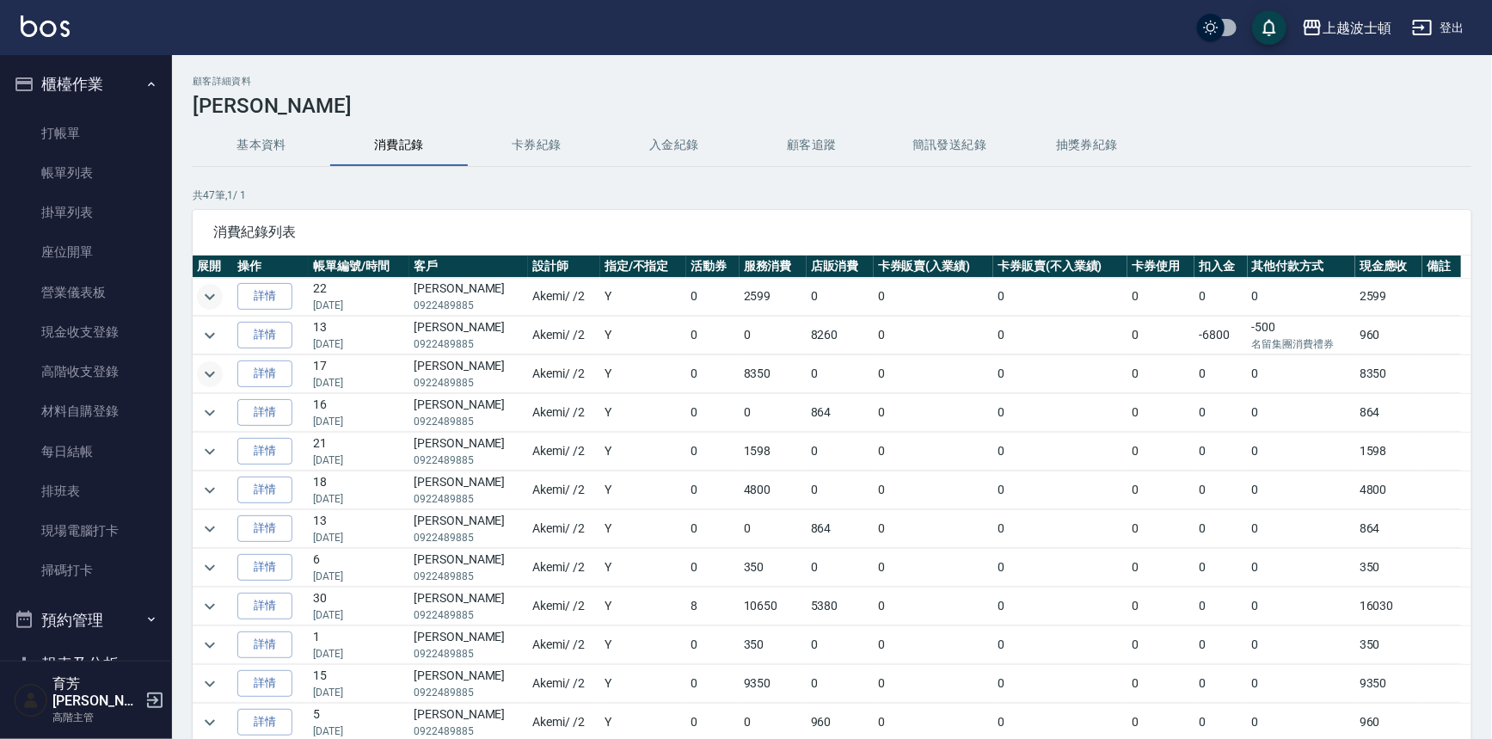
click at [209, 377] on icon "expand row" at bounding box center [209, 374] width 21 height 21
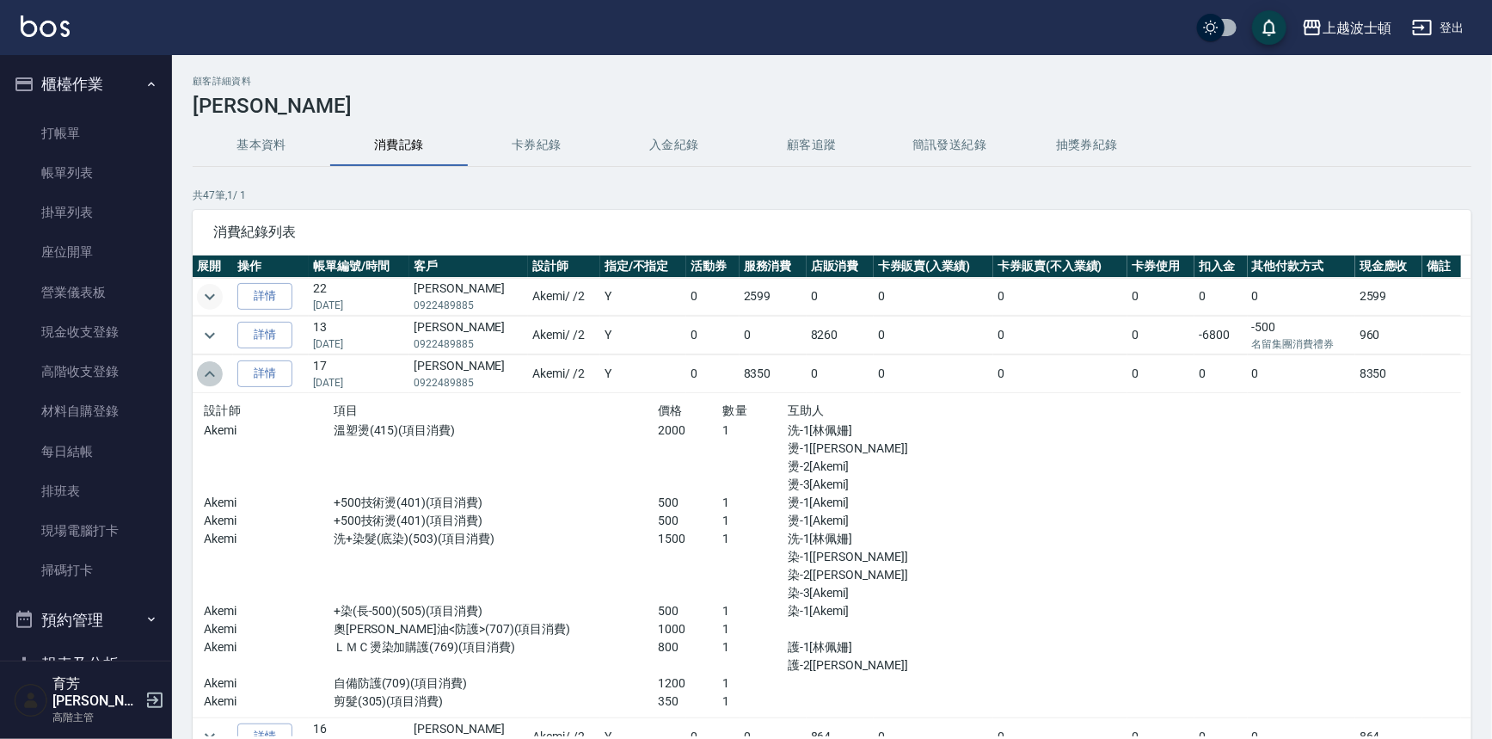
click at [209, 377] on icon "expand row" at bounding box center [209, 374] width 21 height 21
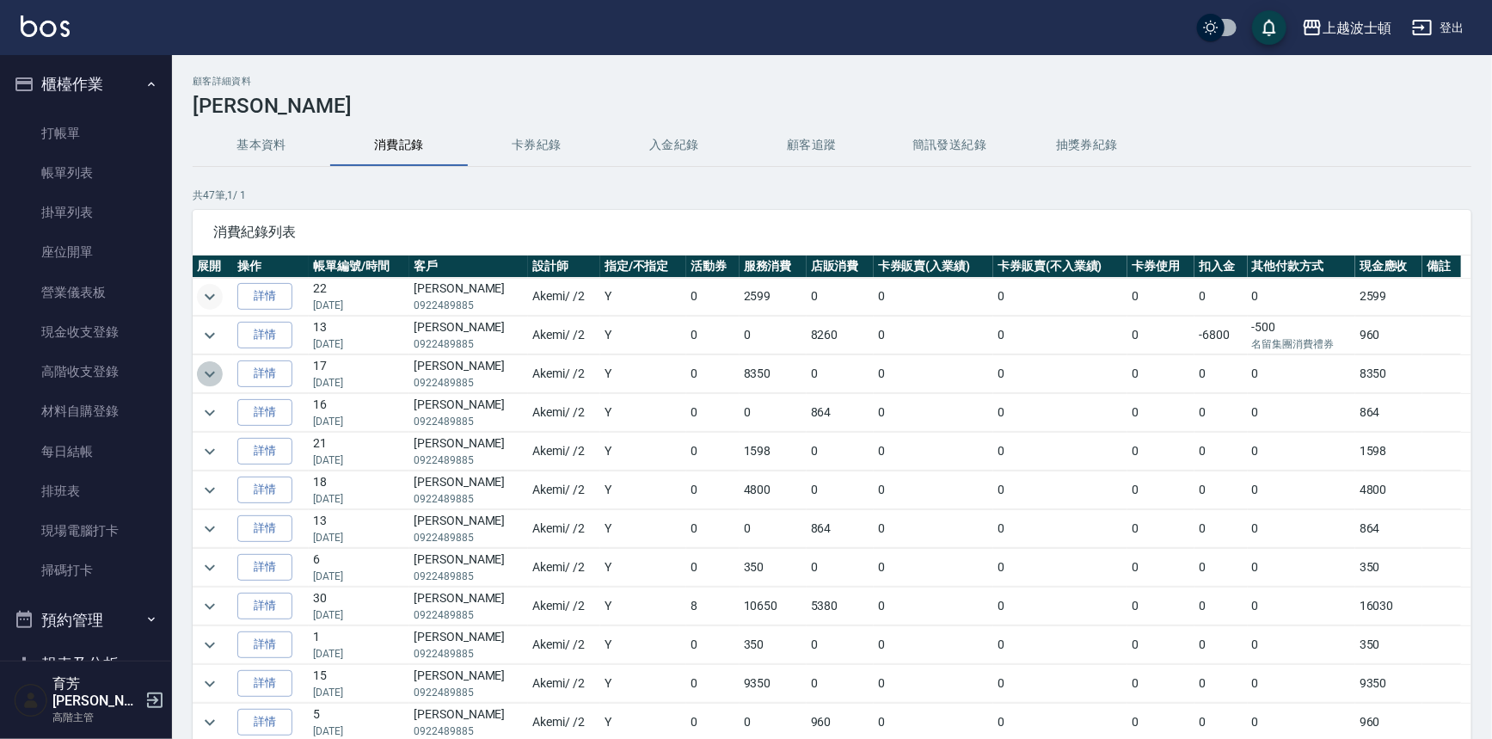
click at [209, 377] on icon "expand row" at bounding box center [209, 374] width 21 height 21
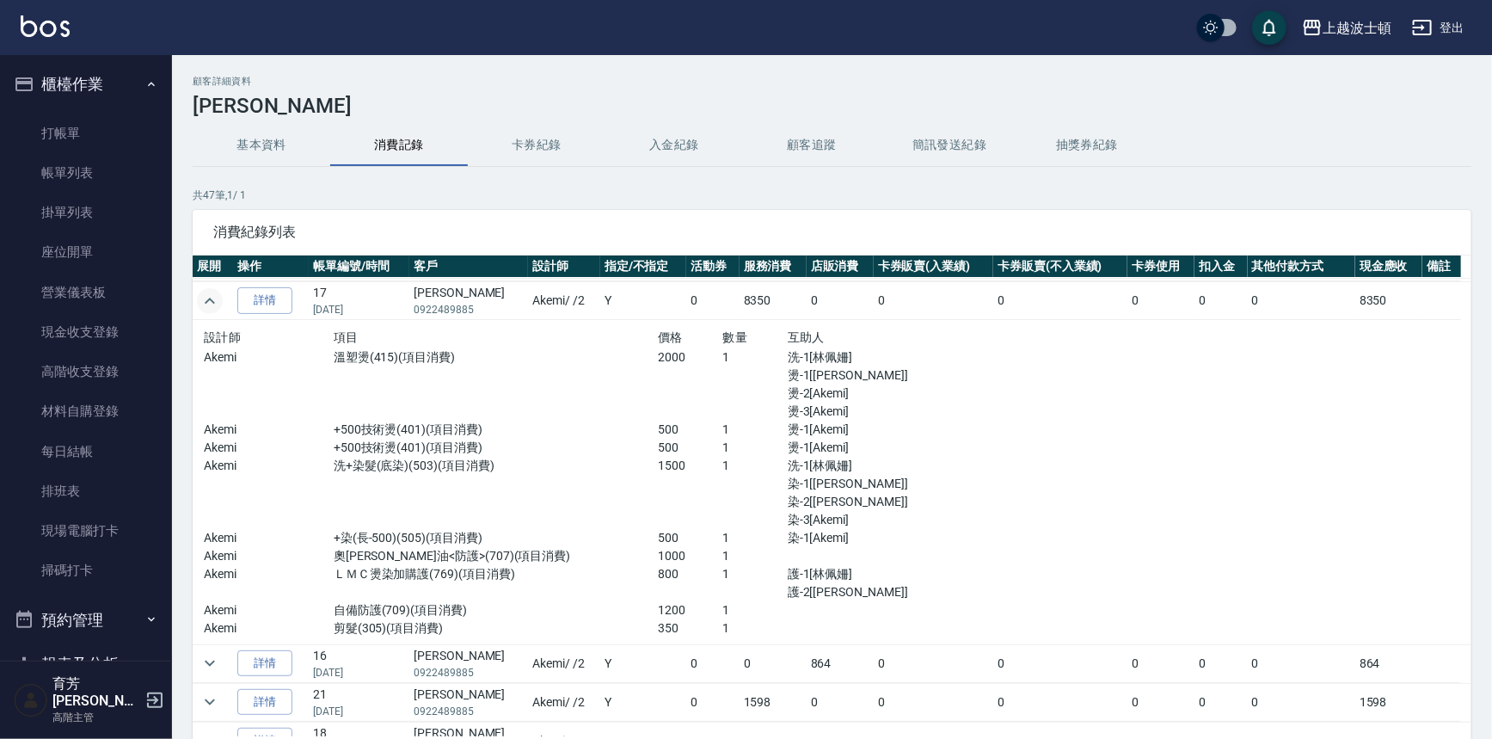
scroll to position [80, 0]
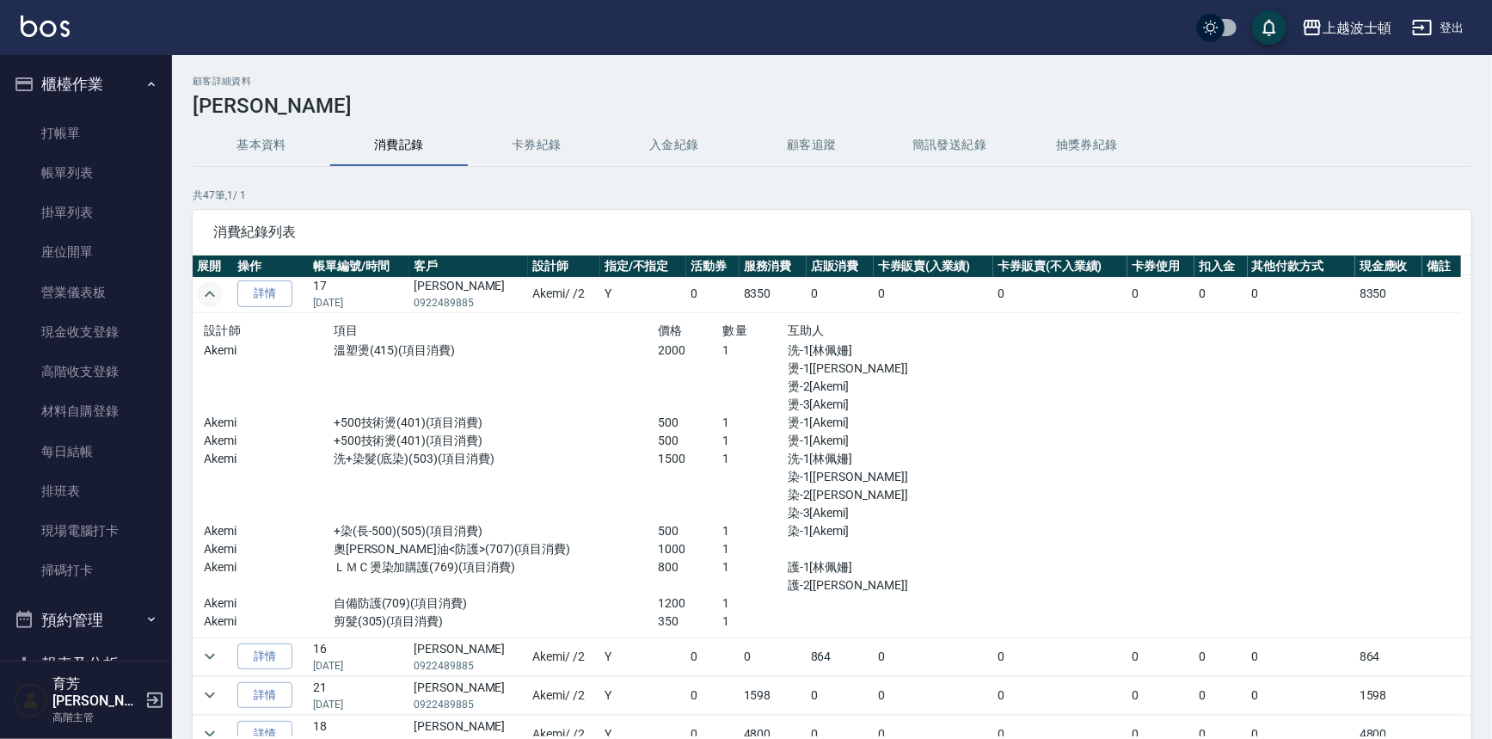
click at [1471, 361] on div "顧客詳細資料 [PERSON_NAME] 基本資料 消費記錄 卡券紀錄 入金紀錄 顧客追蹤 簡訊發送紀錄 抽獎券紀錄 共 47 筆, 1 / 1 消費紀錄列表…" at bounding box center [832, 455] width 1320 height 759
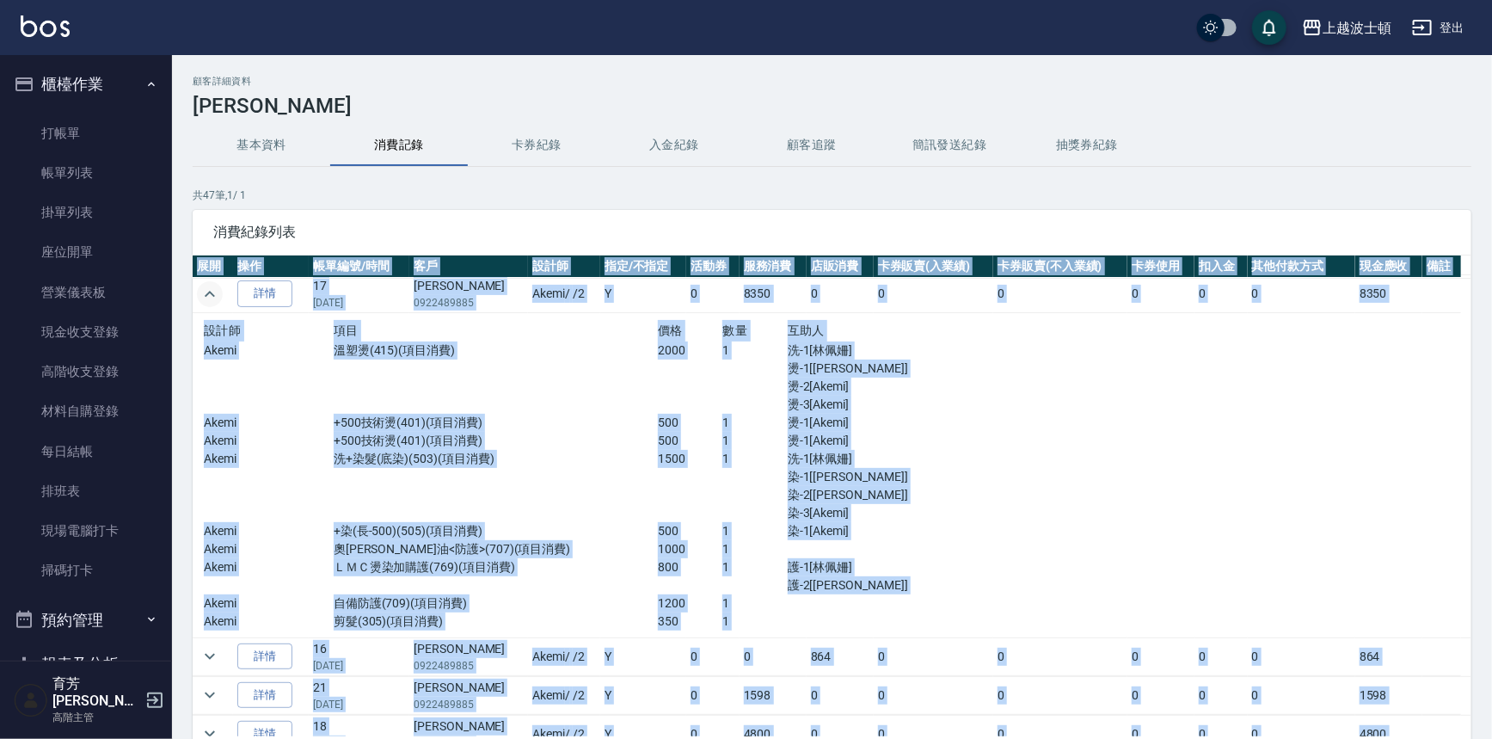
click at [1471, 361] on div "顧客詳細資料 [PERSON_NAME] 基本資料 消費記錄 卡券紀錄 入金紀錄 顧客追蹤 簡訊發送紀錄 抽獎券紀錄 共 47 筆, 1 / 1 消費紀錄列表…" at bounding box center [832, 455] width 1320 height 759
click at [1265, 435] on td at bounding box center [1227, 475] width 468 height 325
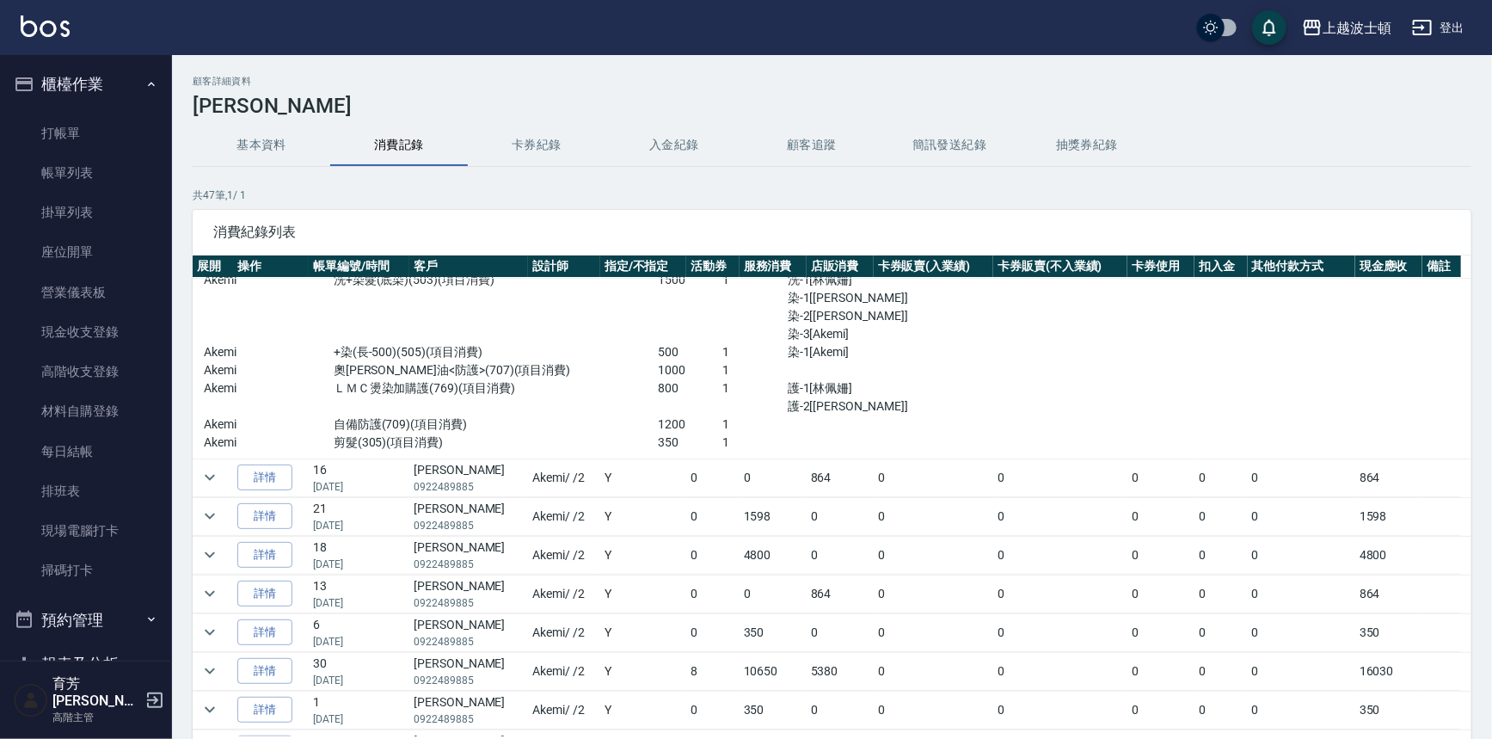
scroll to position [0, 0]
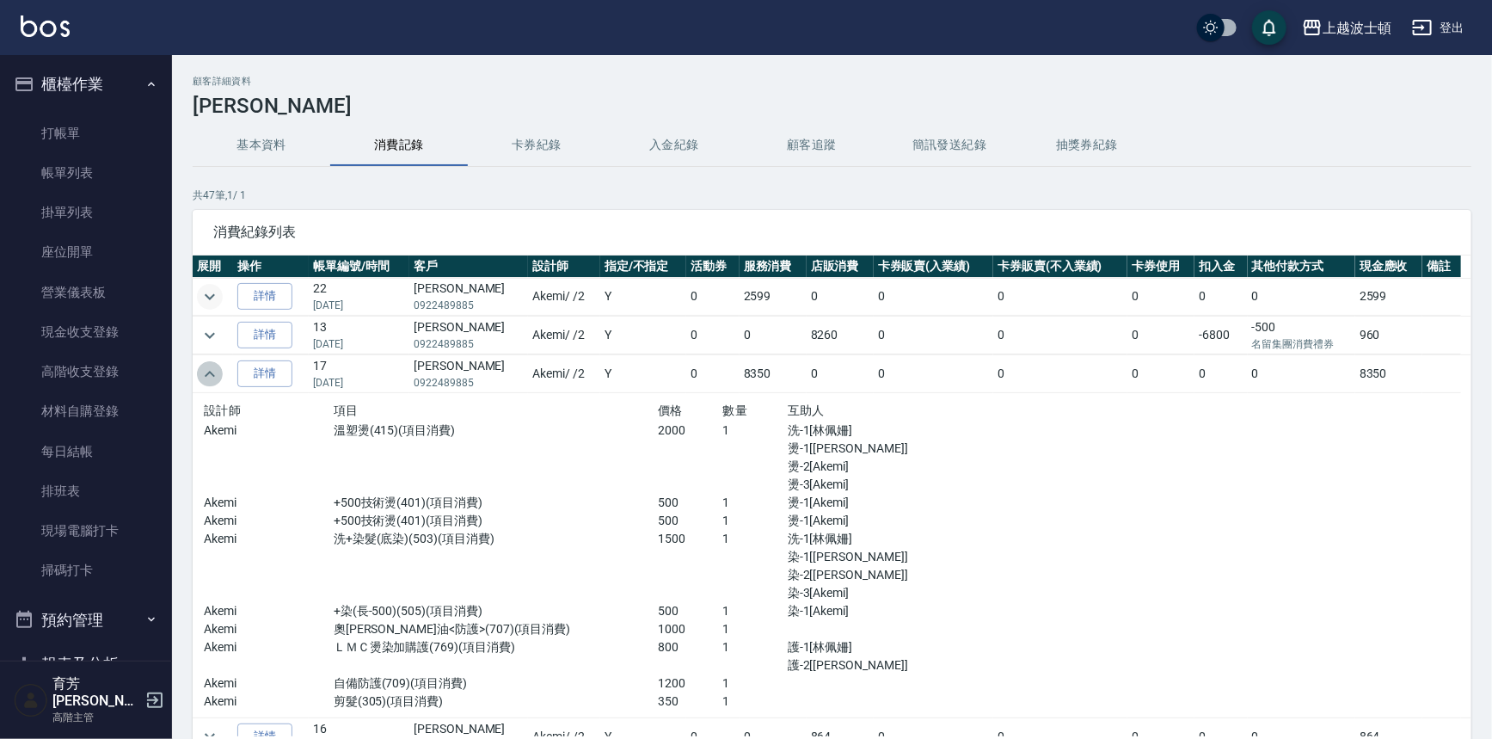
click at [215, 373] on icon "expand row" at bounding box center [209, 374] width 21 height 21
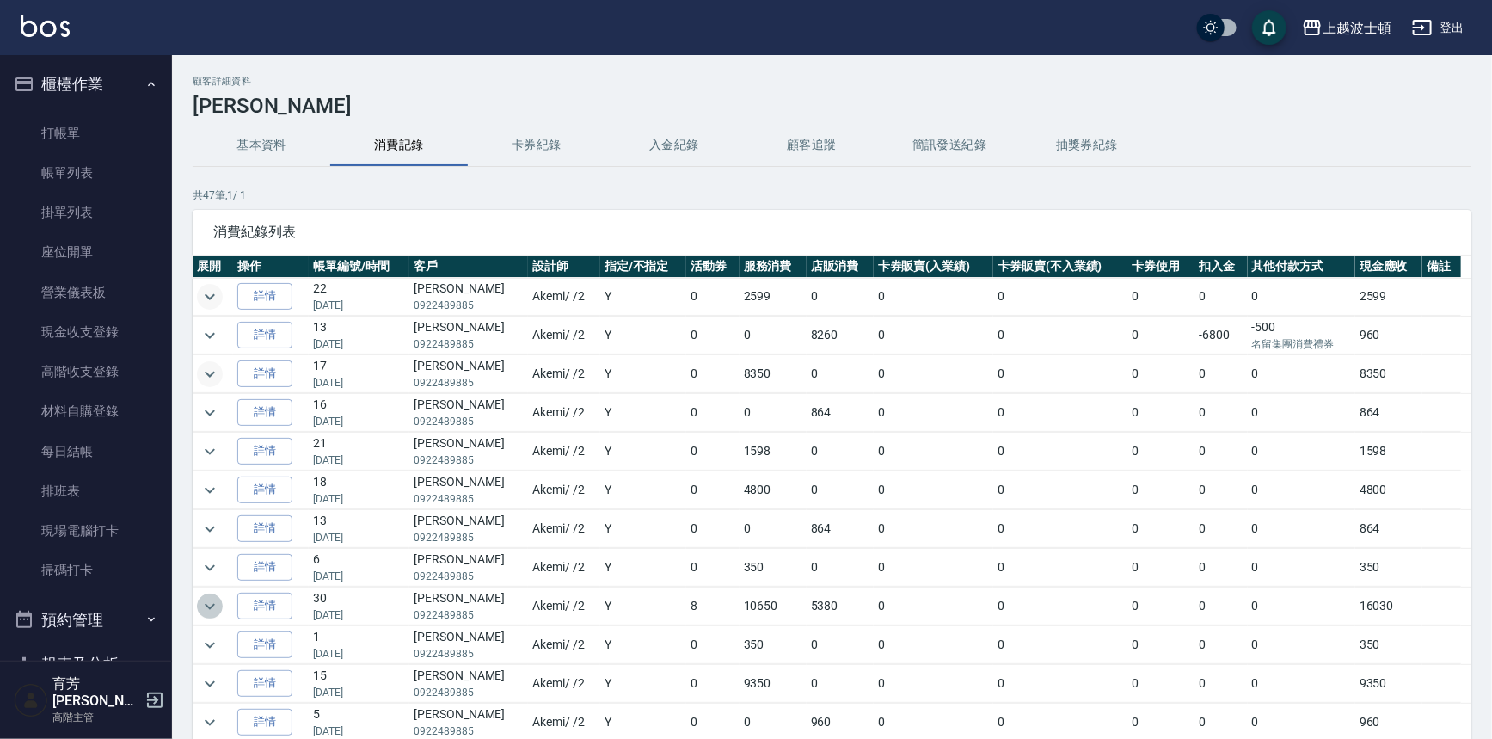
click at [199, 596] on icon "expand row" at bounding box center [209, 606] width 21 height 21
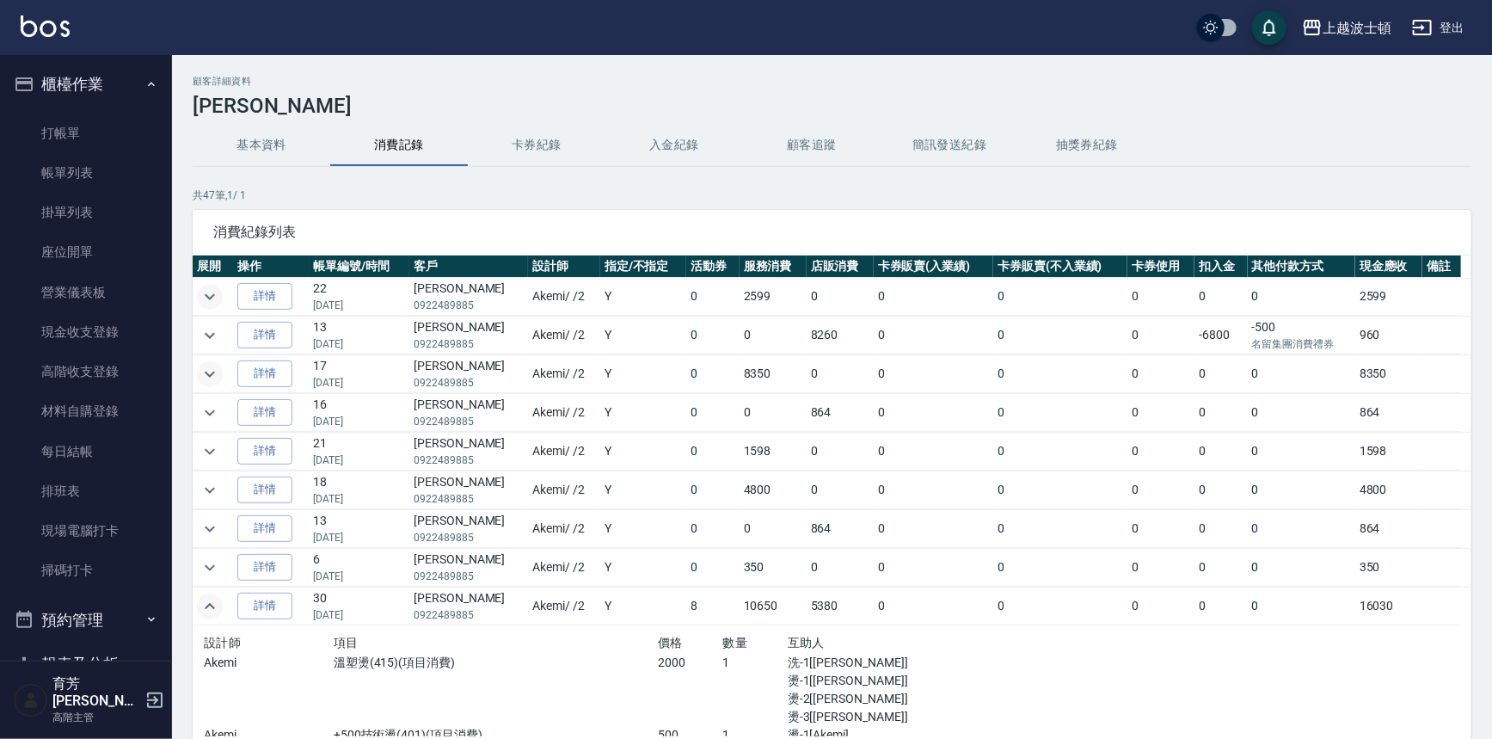
drag, startPoint x: 1472, startPoint y: 341, endPoint x: 1472, endPoint y: 362, distance: 21.5
click at [1472, 362] on div "顧客詳細資料 [PERSON_NAME] 基本資料 消費記錄 卡券紀錄 入金紀錄 顧客追蹤 簡訊發送紀錄 抽獎券紀錄 共 47 筆, 1 / 1 消費紀錄列表…" at bounding box center [832, 455] width 1320 height 759
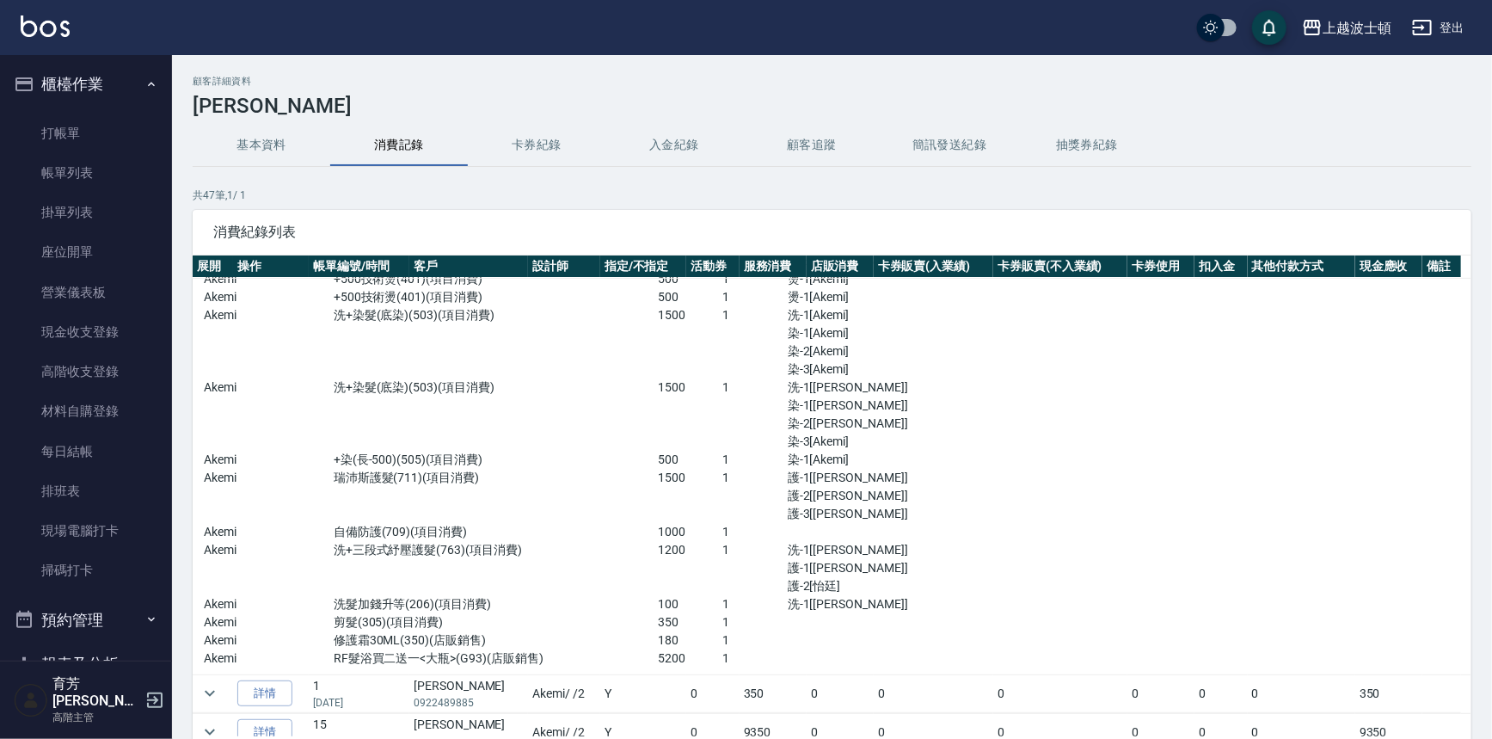
scroll to position [357, 0]
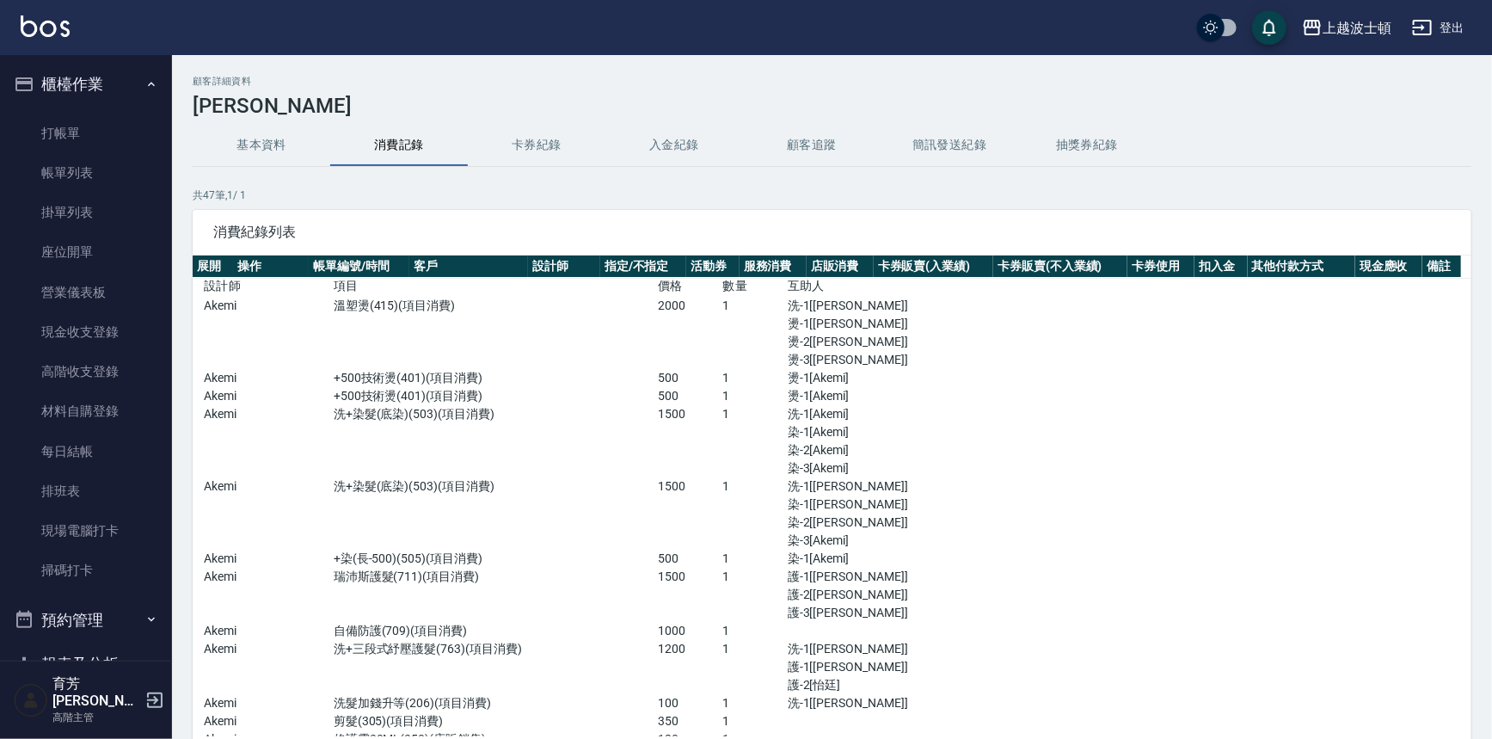
drag, startPoint x: 1474, startPoint y: 408, endPoint x: 1486, endPoint y: 334, distance: 74.1
click at [1486, 334] on div "顧客詳細資料 [PERSON_NAME] 基本資料 消費記錄 卡券紀錄 入金紀錄 顧客追蹤 簡訊發送紀錄 抽獎券紀錄 共 47 筆, 1 / 1 消費紀錄列表…" at bounding box center [832, 455] width 1320 height 759
click at [250, 371] on p "Akemi" at bounding box center [269, 378] width 130 height 18
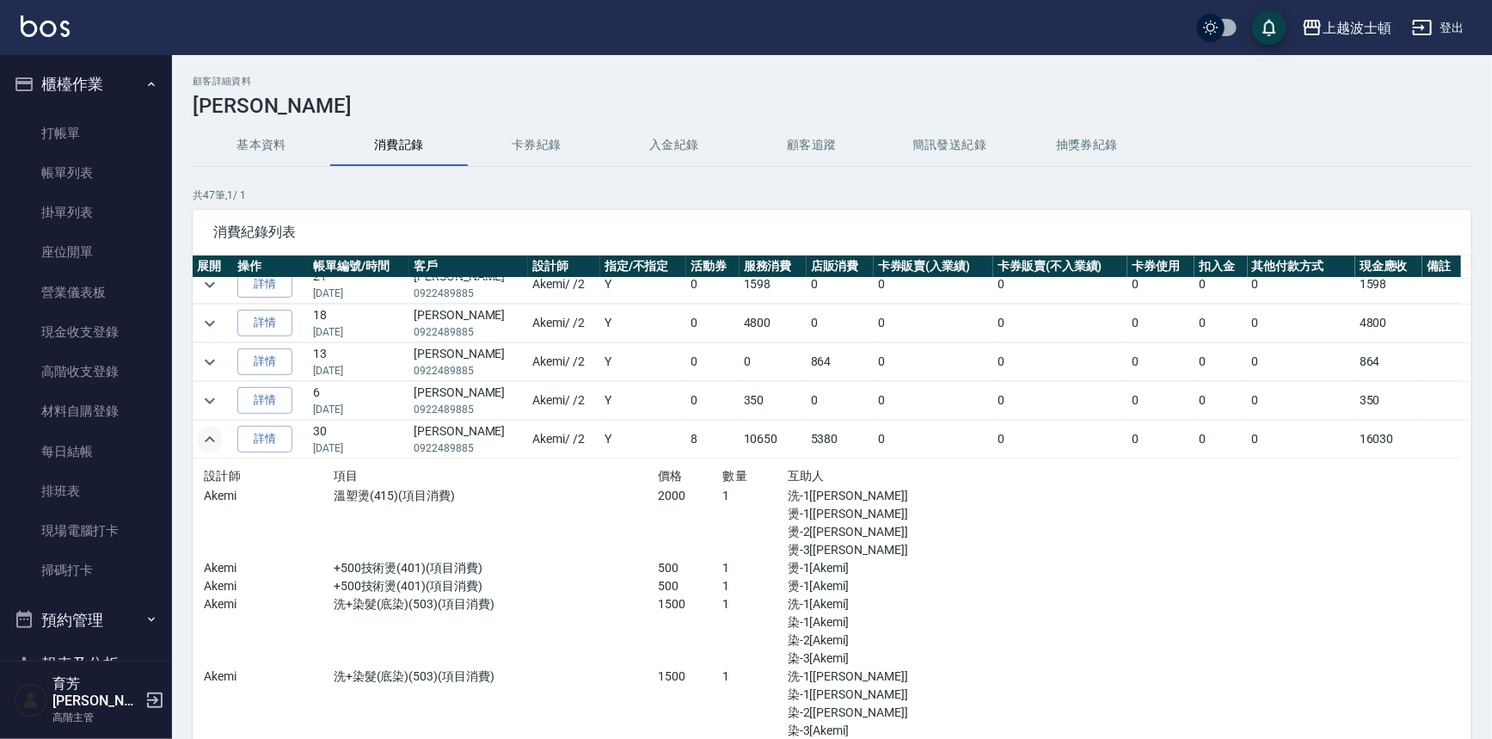
scroll to position [155, 0]
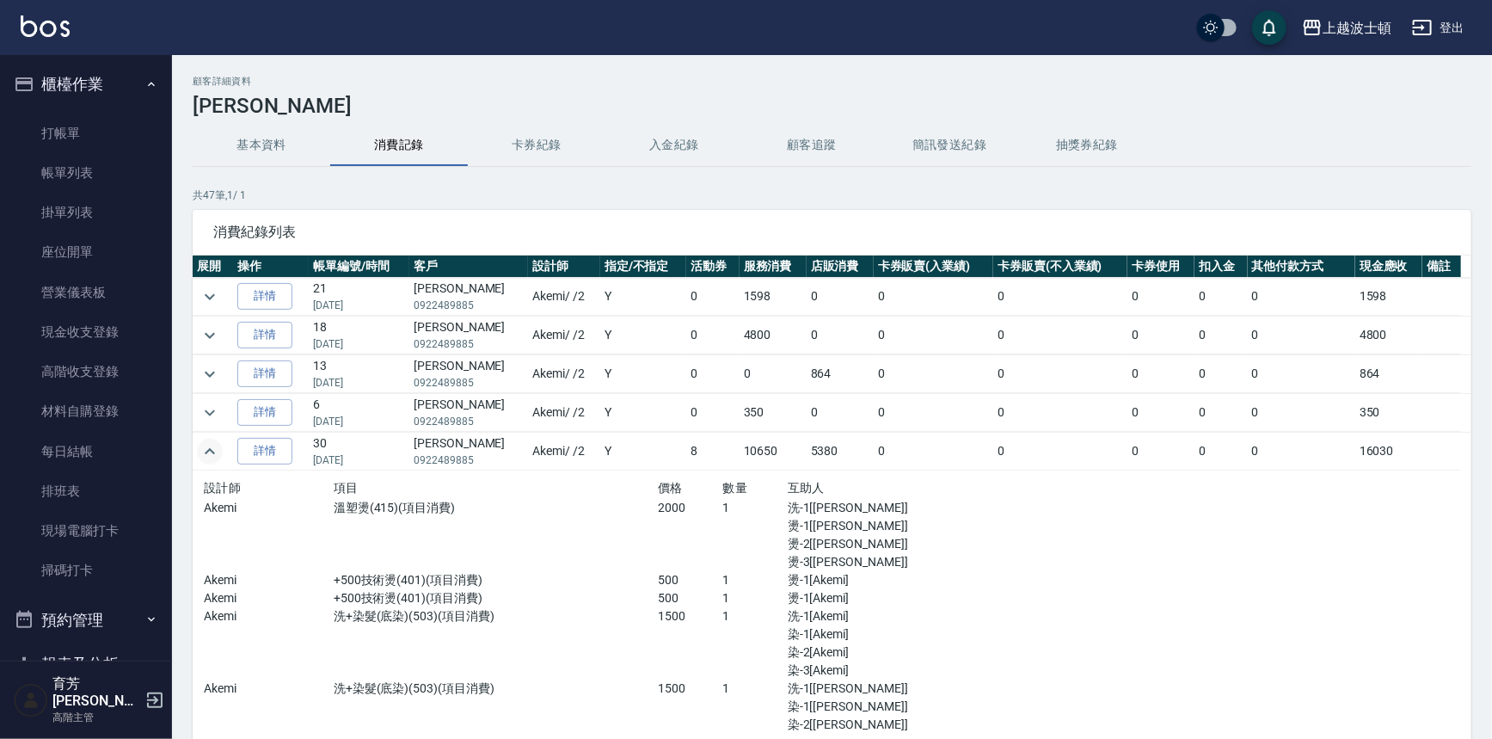
click at [205, 447] on icon "expand row" at bounding box center [209, 451] width 21 height 21
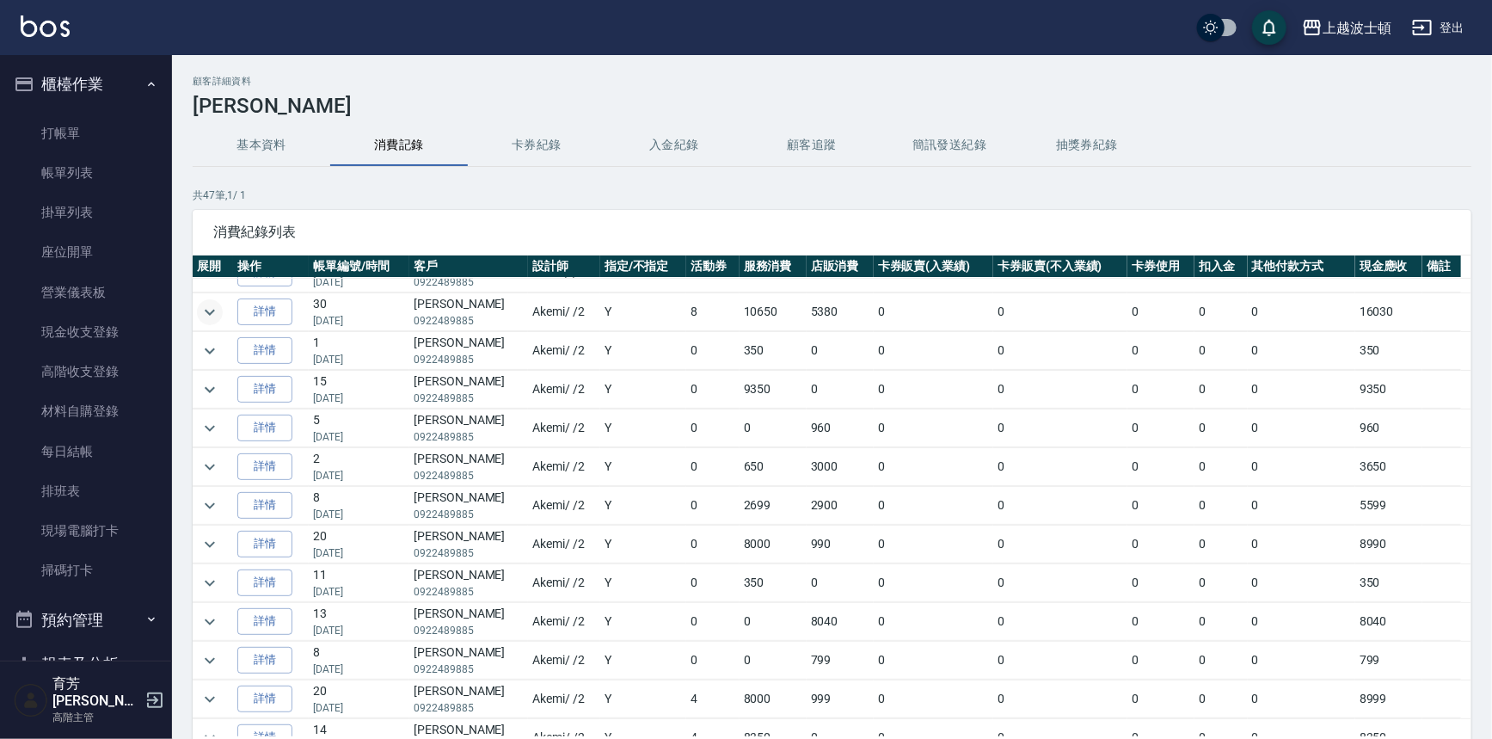
scroll to position [0, 0]
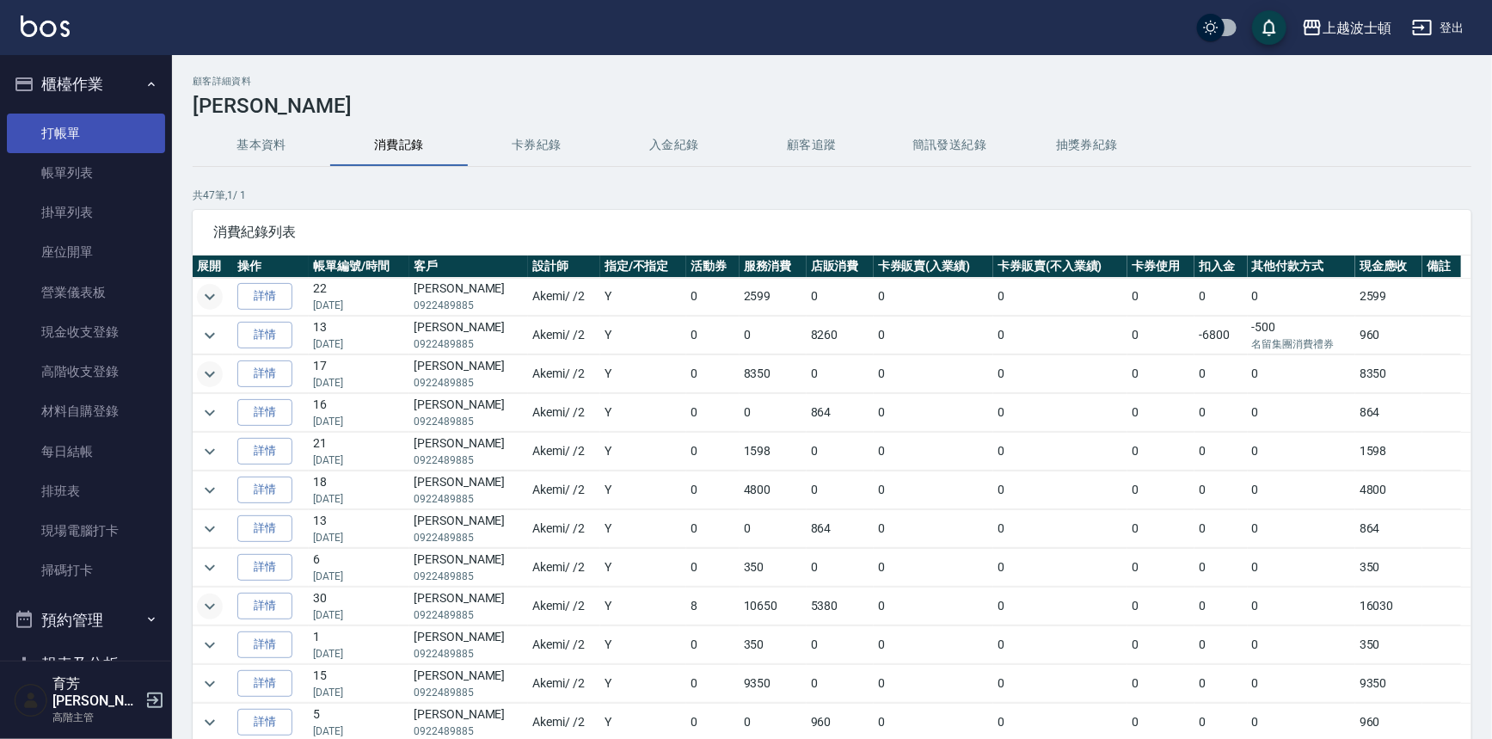
click at [74, 124] on link "打帳單" at bounding box center [86, 134] width 158 height 40
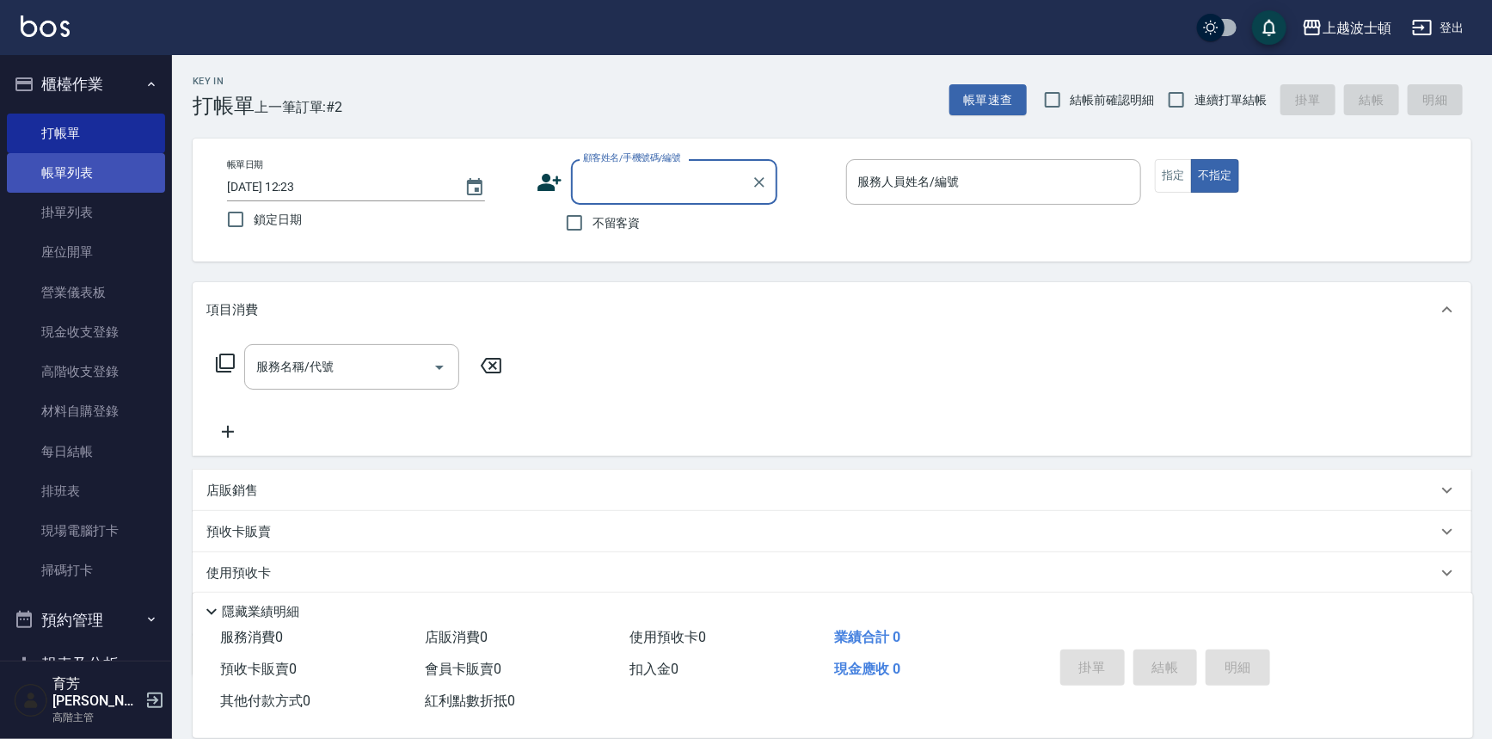
click at [27, 164] on link "帳單列表" at bounding box center [86, 173] width 158 height 40
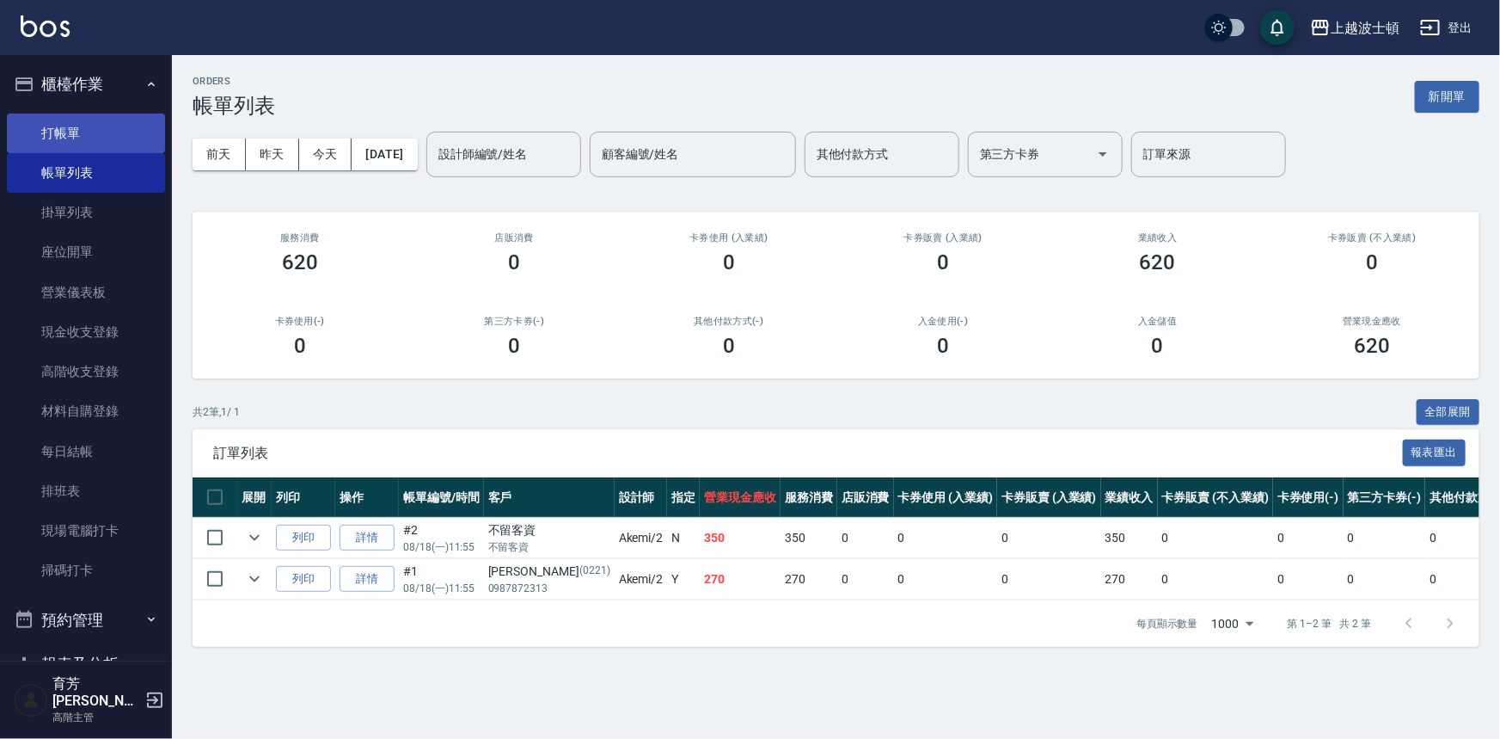
click at [69, 132] on link "打帳單" at bounding box center [86, 134] width 158 height 40
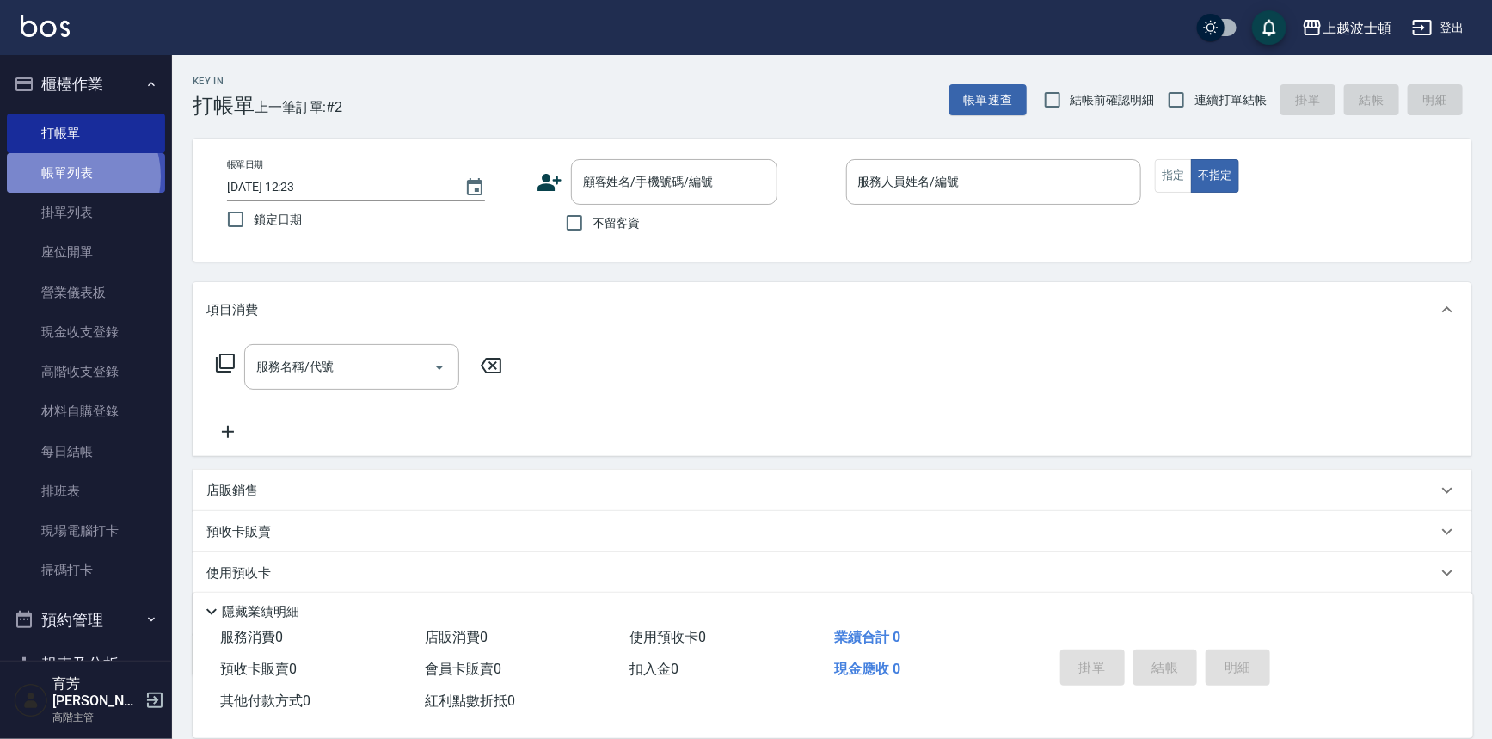
click at [70, 176] on link "帳單列表" at bounding box center [86, 173] width 158 height 40
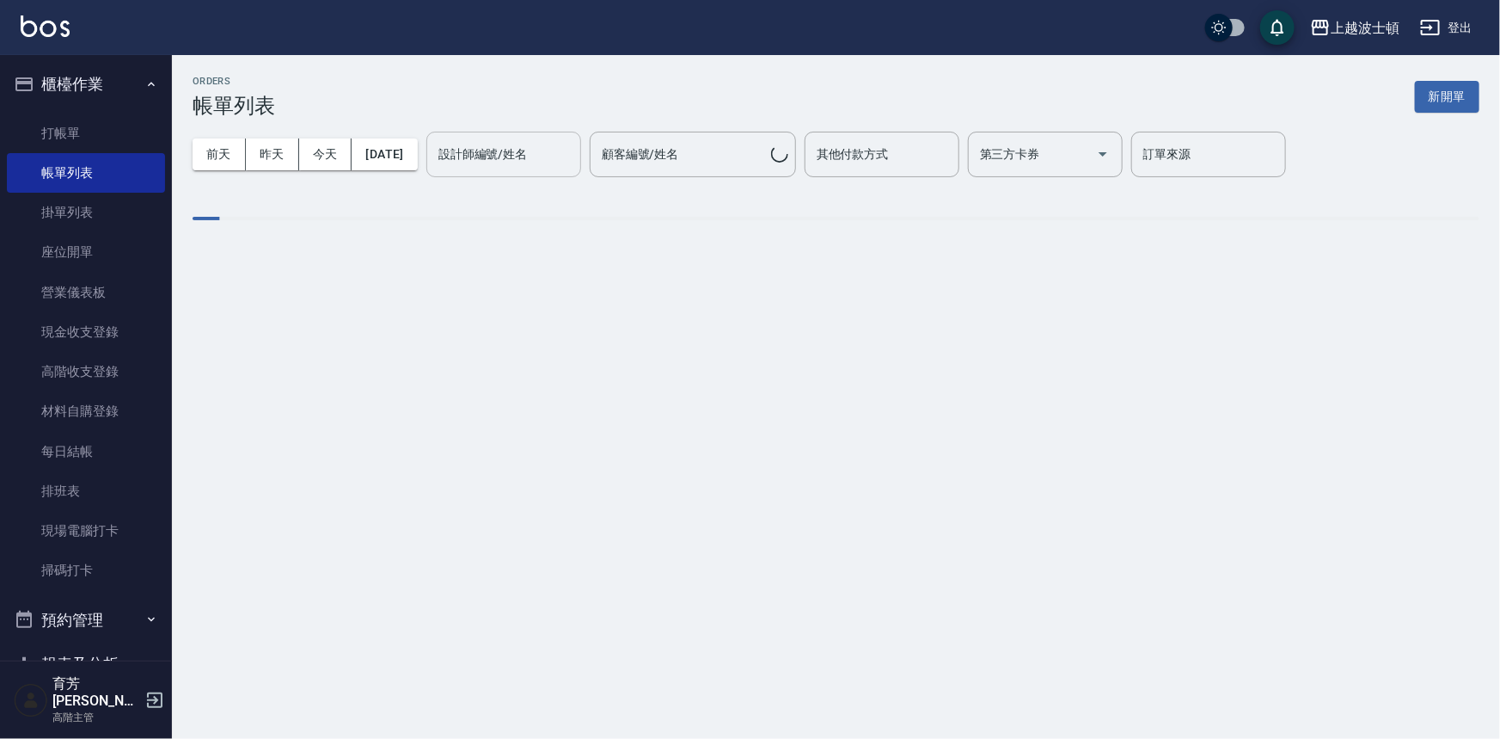
click at [510, 155] on input "設計師編號/姓名" at bounding box center [503, 154] width 139 height 30
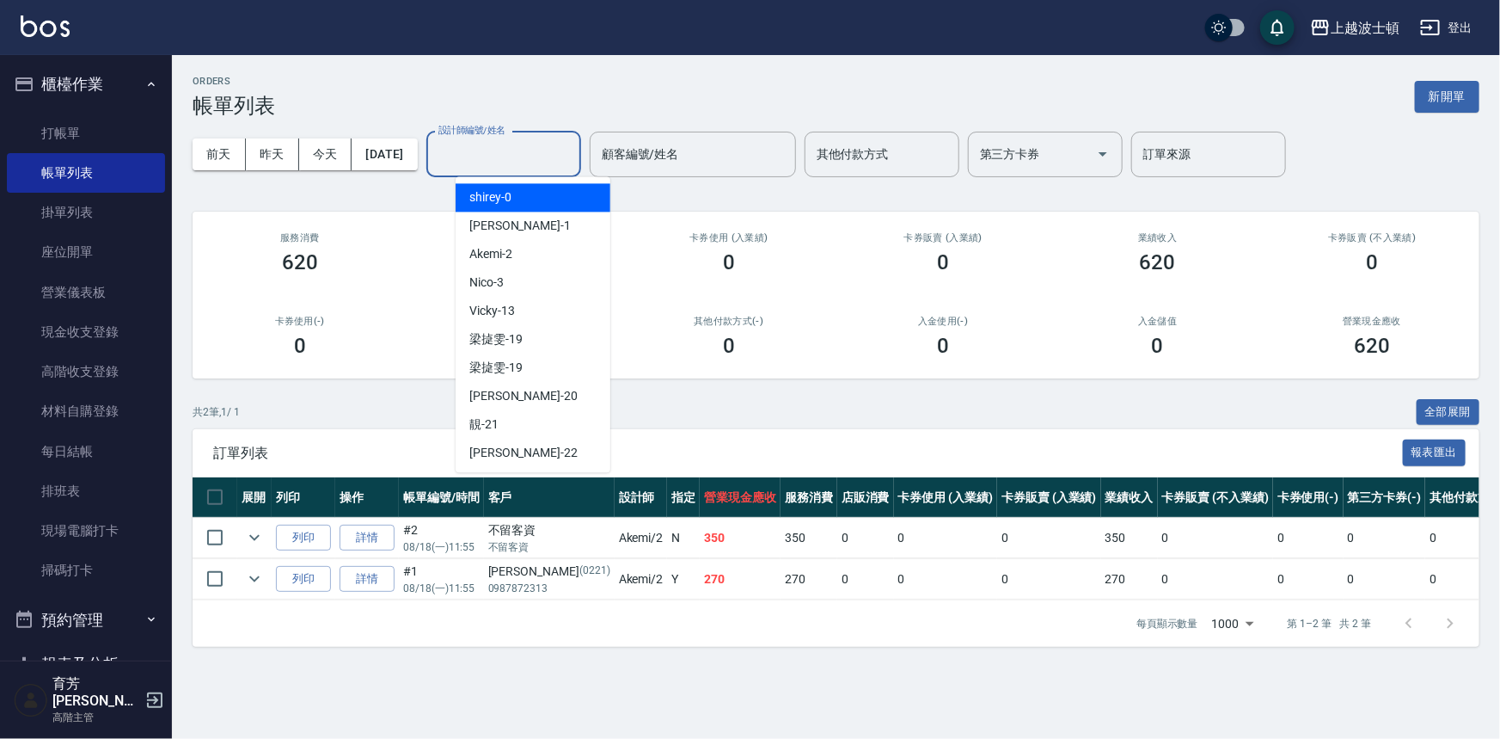
type input "shirey-0"
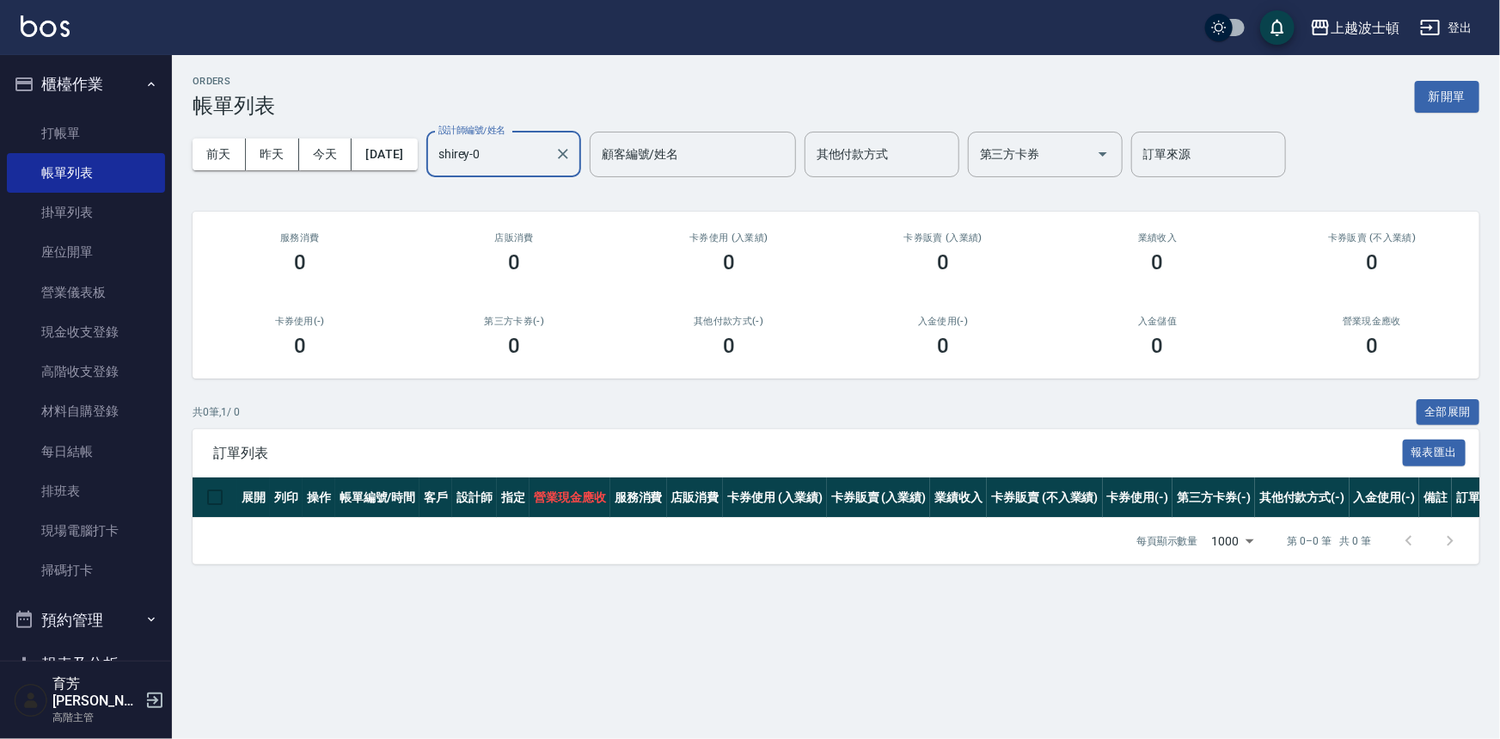
click at [267, 172] on div "[DATE] [DATE] [DATE] [DATE] 設計師編號/姓名 [PERSON_NAME]-0 設計師編號/姓名 顧客編號/姓名 顧客編號/姓名 其…" at bounding box center [836, 154] width 1287 height 73
click at [267, 163] on button "昨天" at bounding box center [272, 154] width 53 height 32
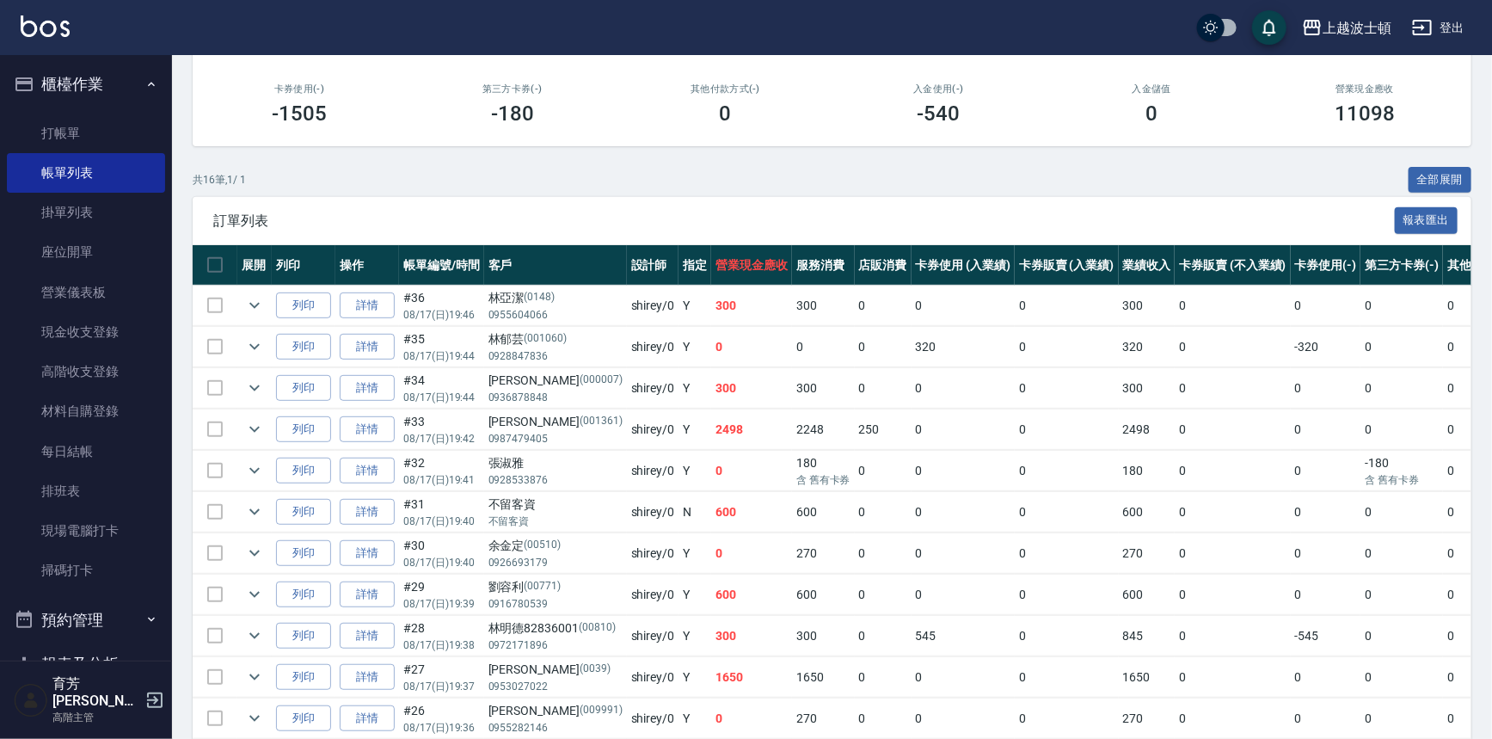
scroll to position [469, 0]
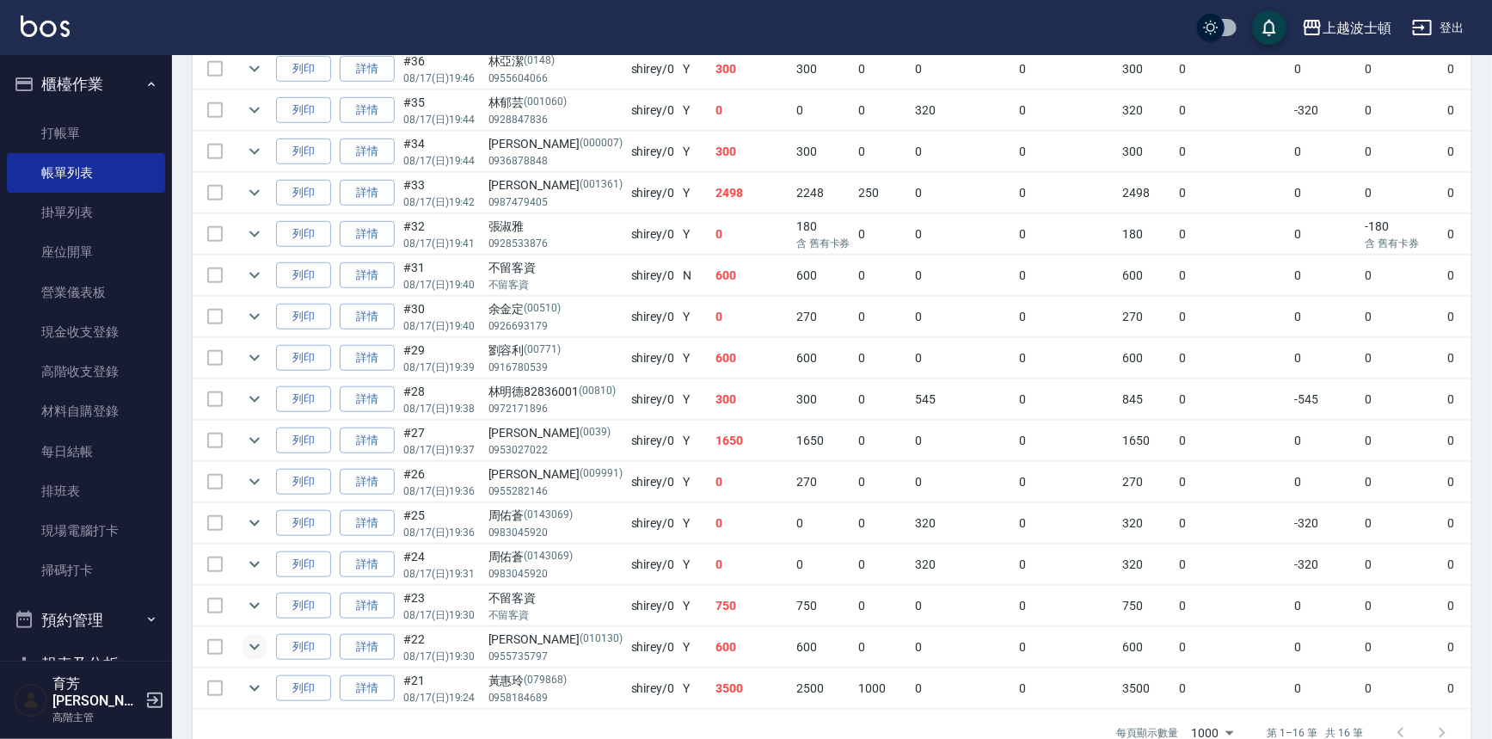
click at [244, 636] on icon "expand row" at bounding box center [254, 646] width 21 height 21
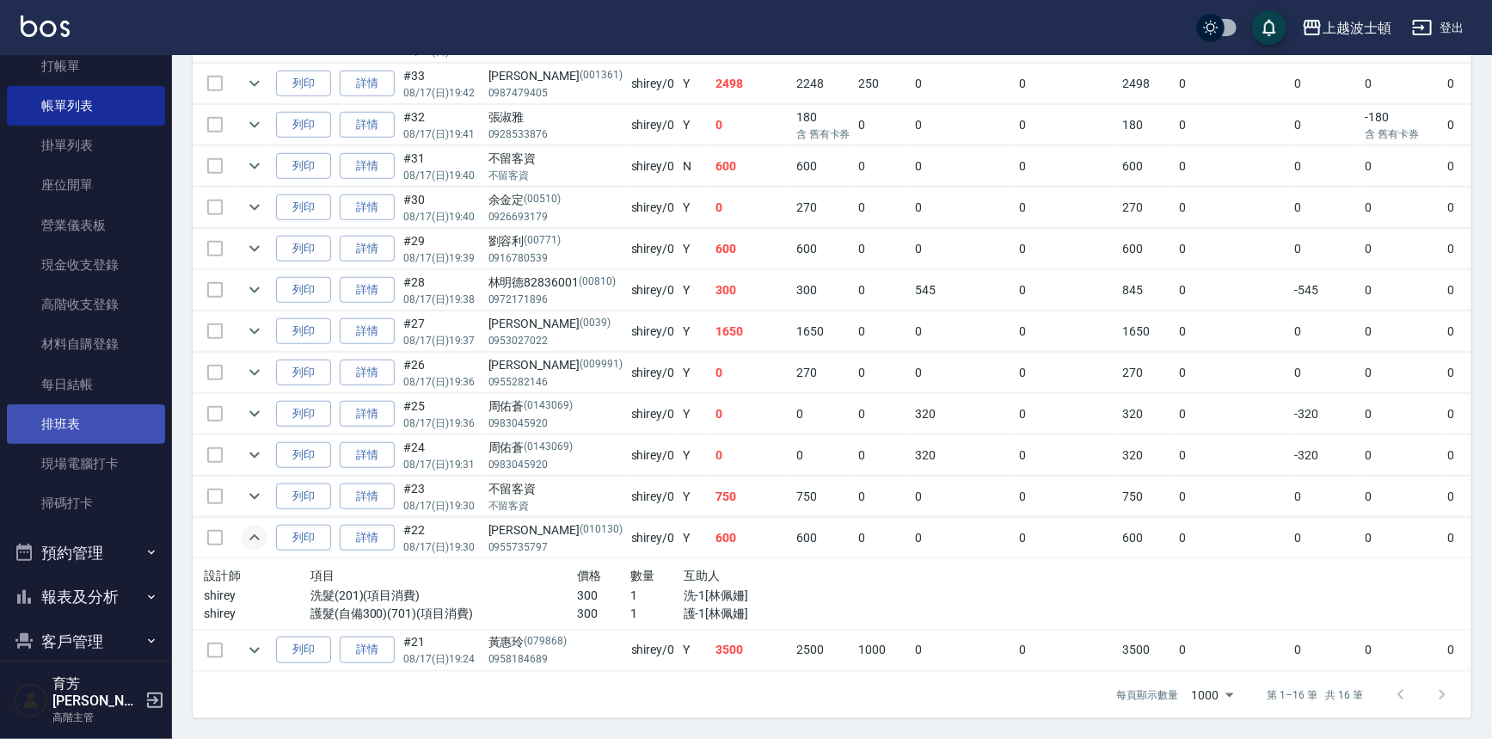
scroll to position [156, 0]
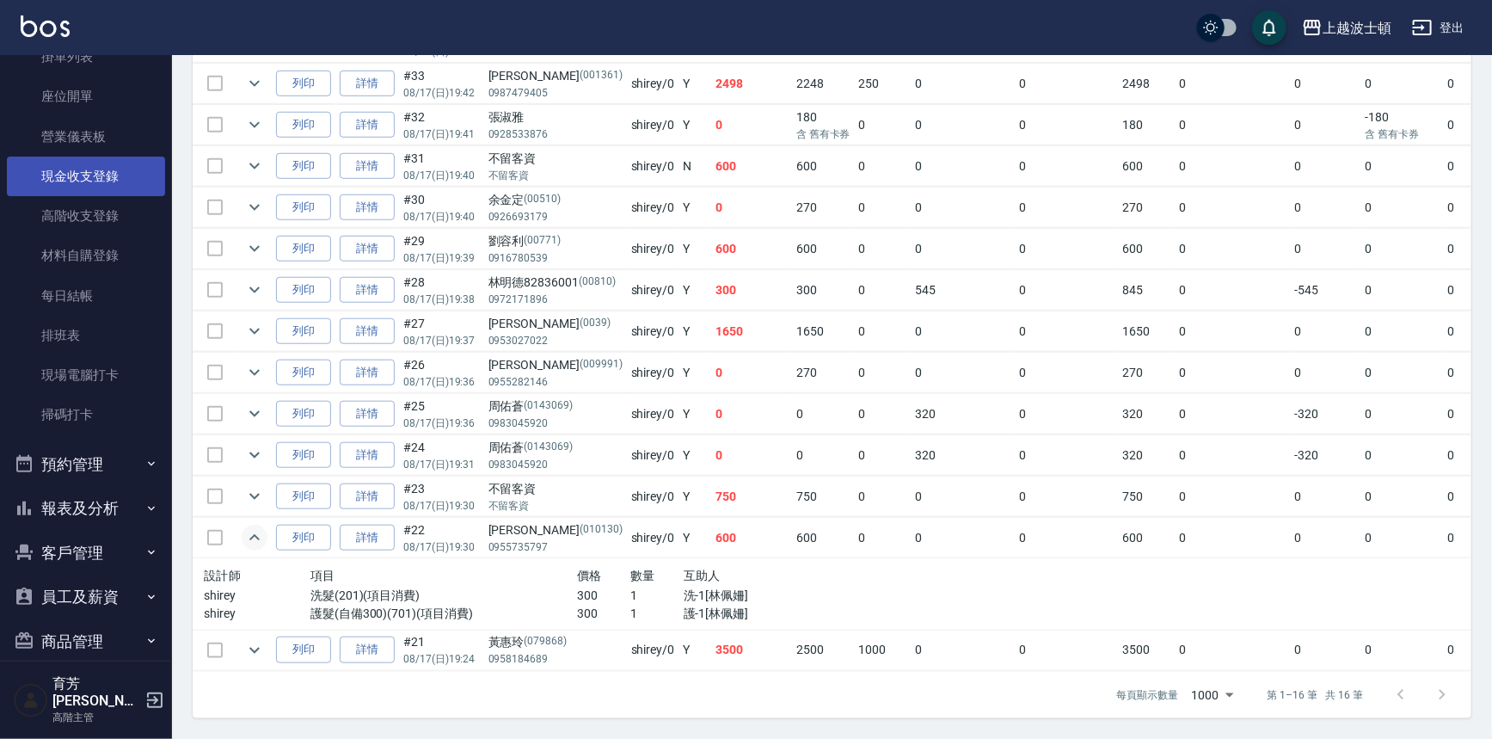
click at [107, 174] on link "現金收支登錄" at bounding box center [86, 176] width 158 height 40
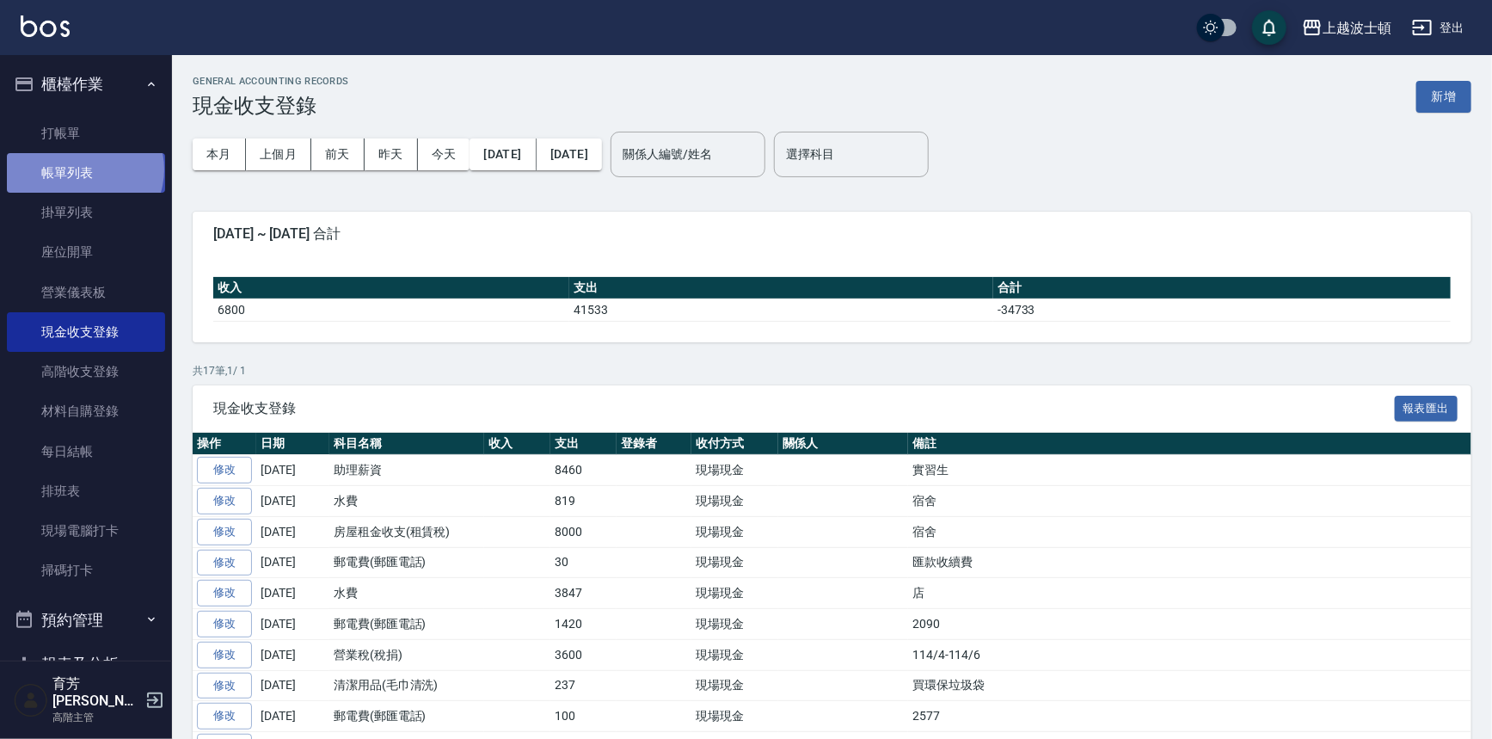
click at [84, 169] on link "帳單列表" at bounding box center [86, 173] width 158 height 40
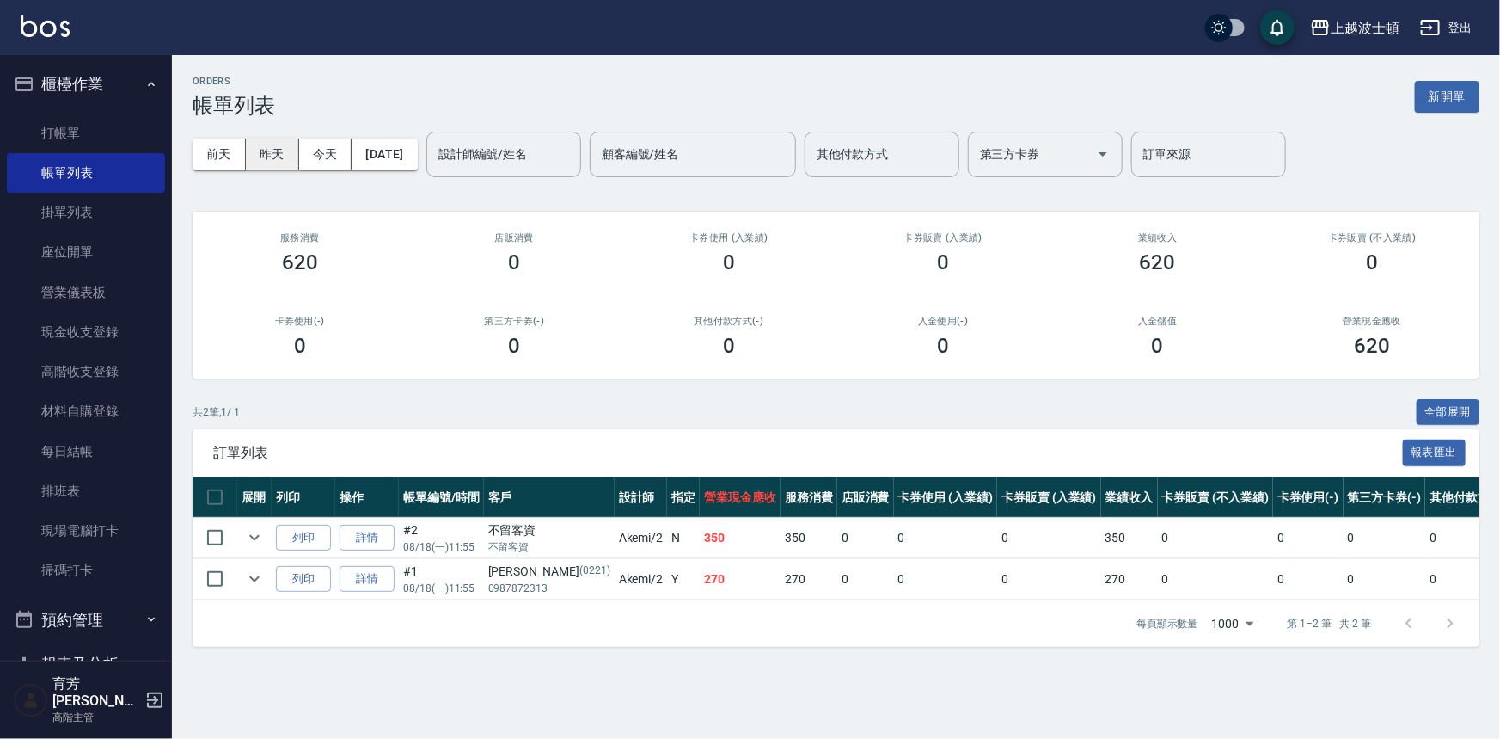
click at [270, 148] on button "昨天" at bounding box center [272, 154] width 53 height 32
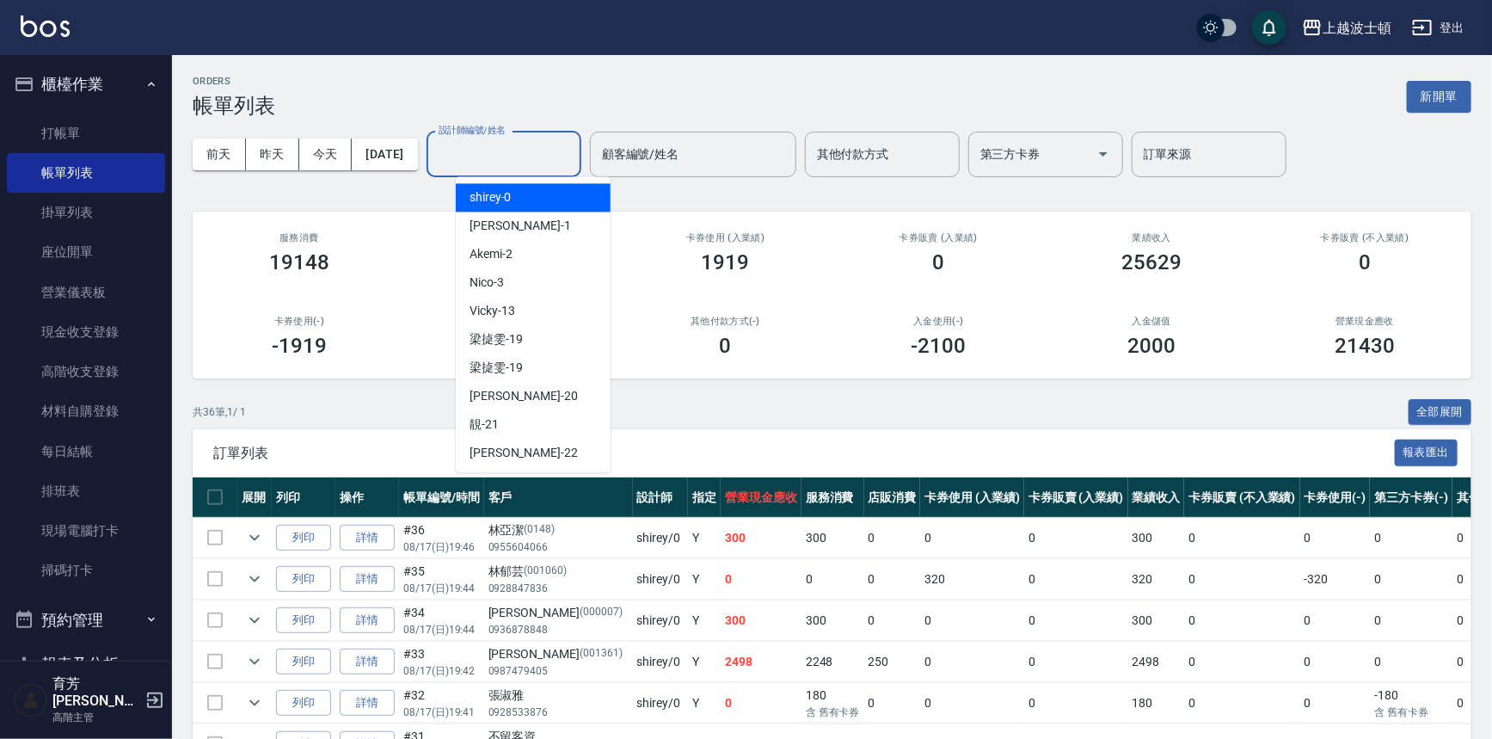
click at [499, 154] on input "設計師編號/姓名" at bounding box center [503, 154] width 139 height 30
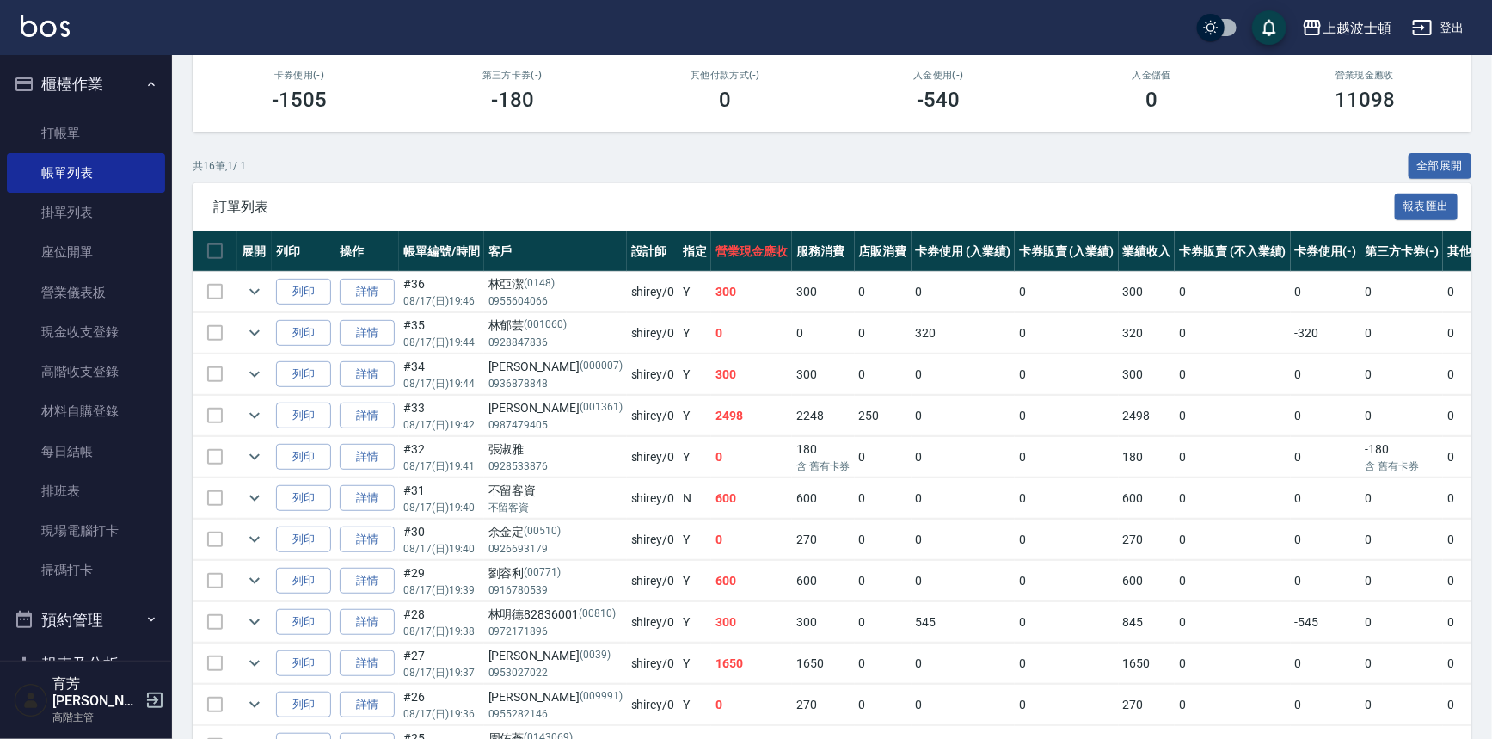
scroll to position [514, 0]
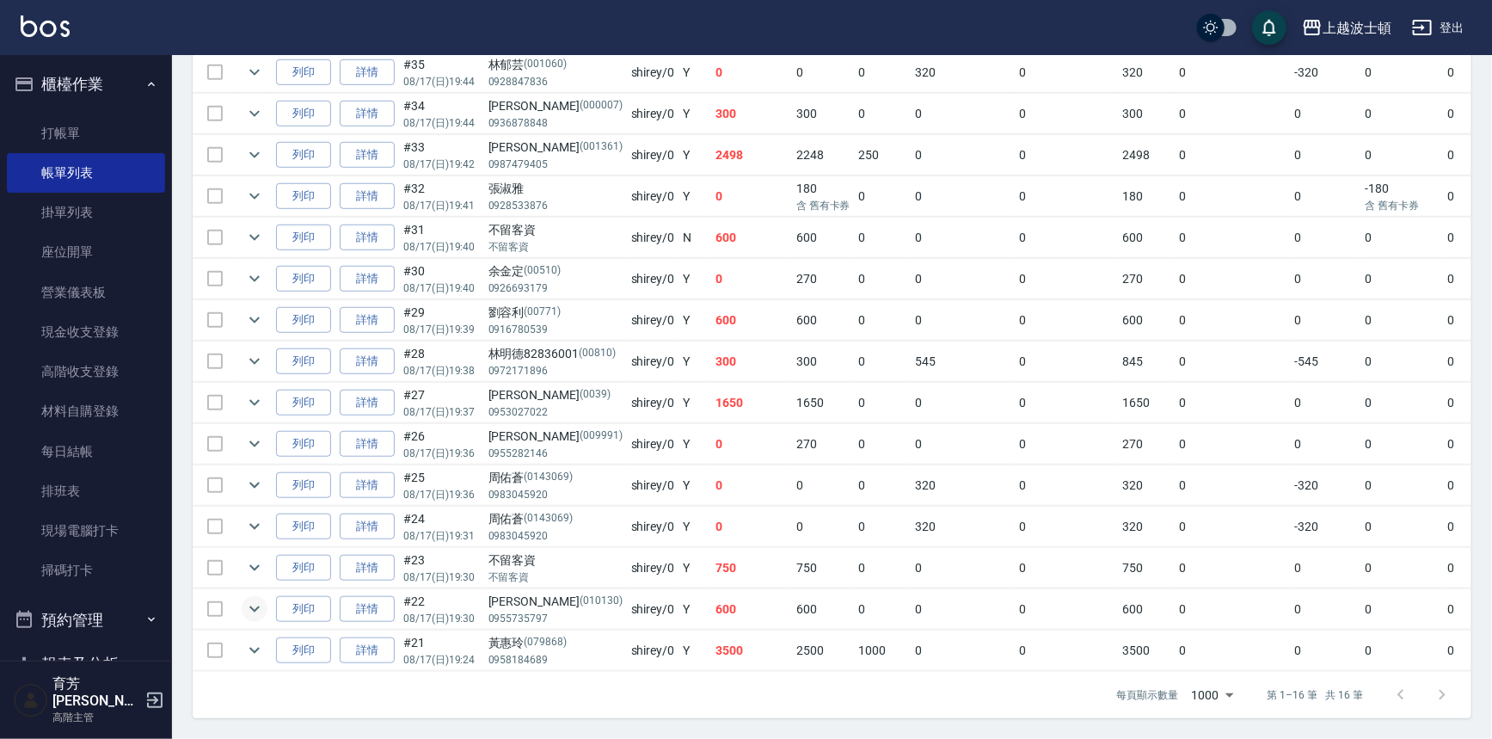
type input "shirey-0"
click at [246, 602] on icon "expand row" at bounding box center [254, 608] width 21 height 21
